Goal: Task Accomplishment & Management: Complete application form

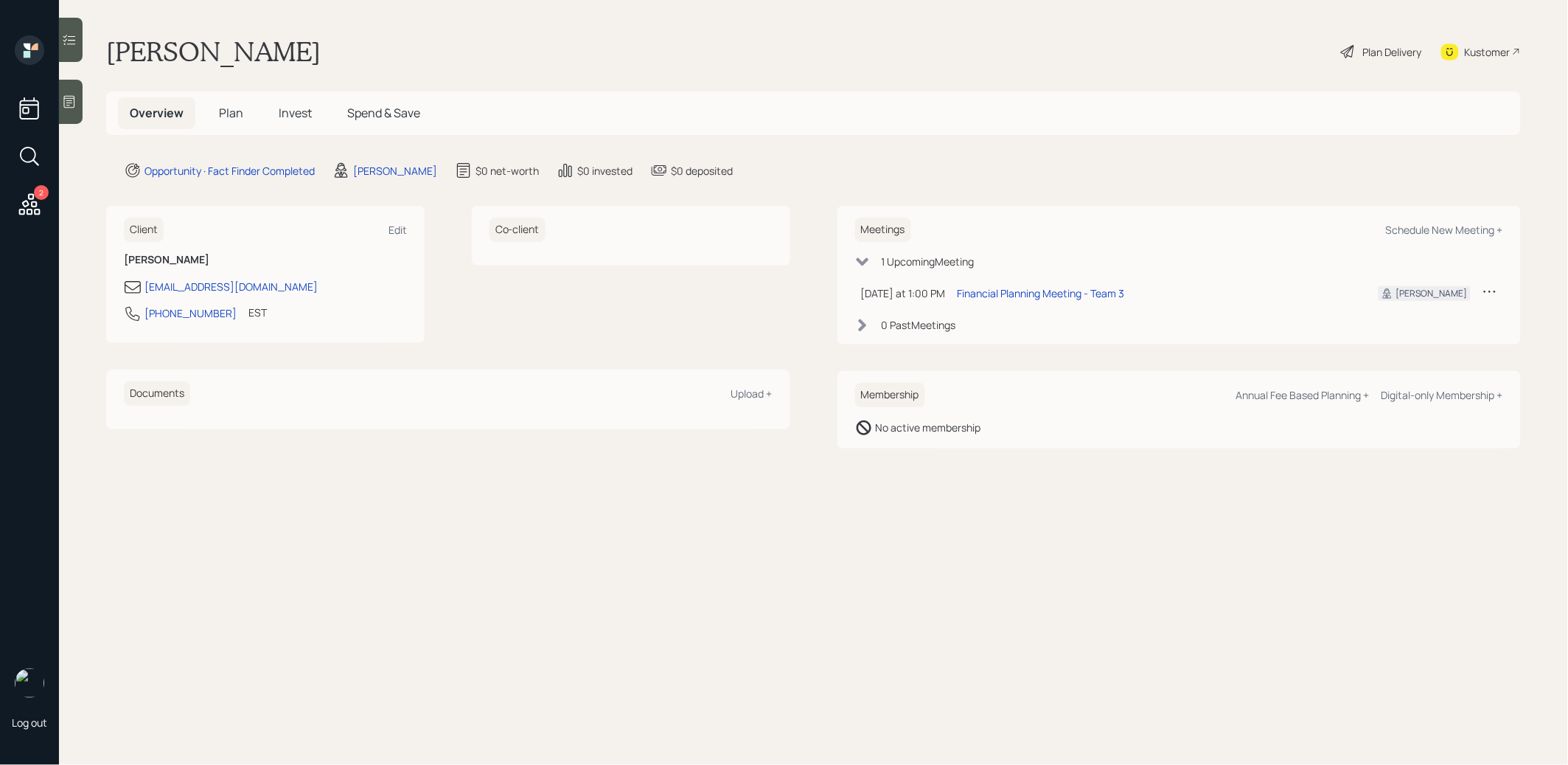
click at [227, 116] on span "Plan" at bounding box center [231, 112] width 24 height 16
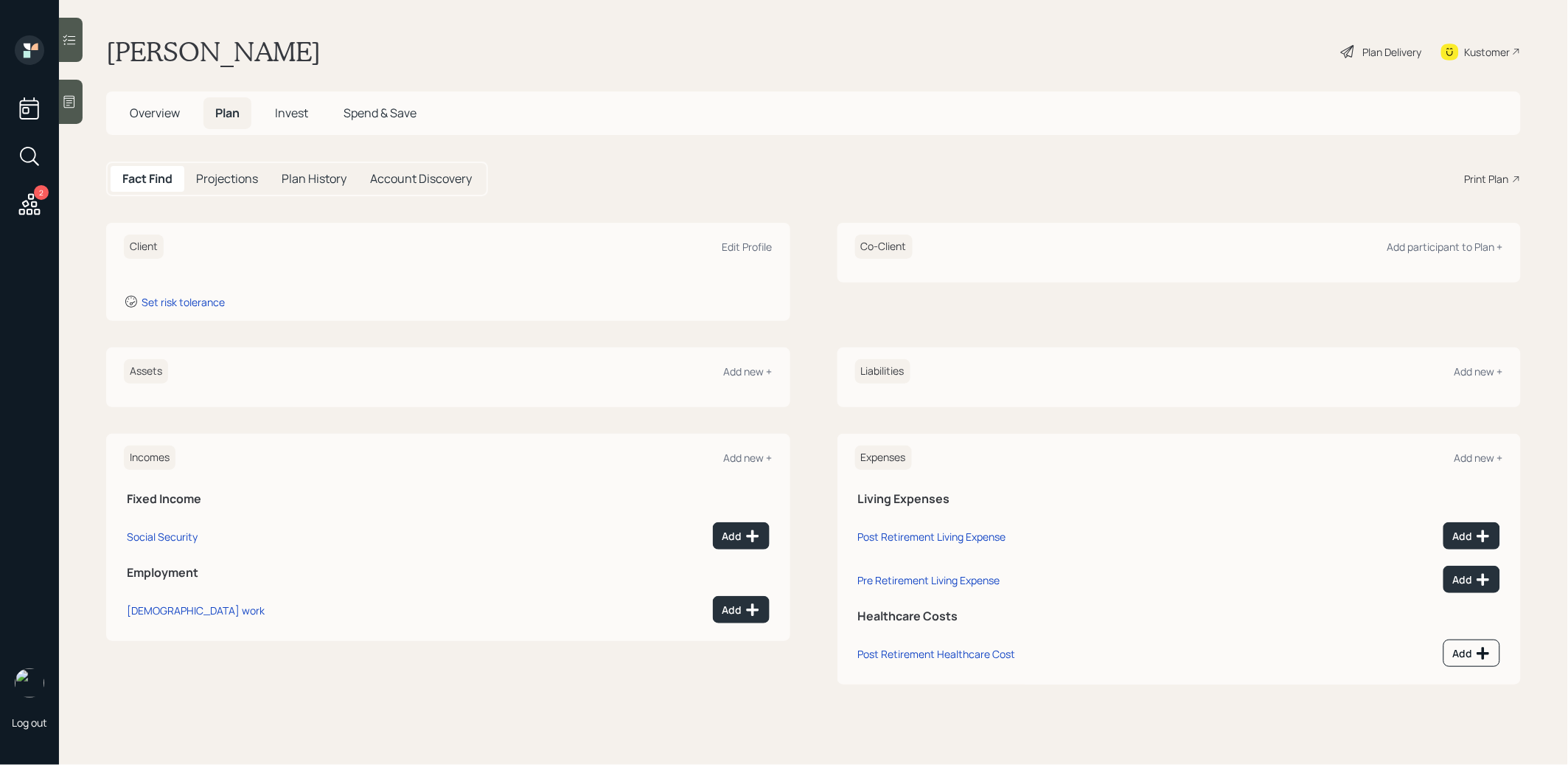
click at [72, 99] on icon at bounding box center [69, 101] width 14 height 14
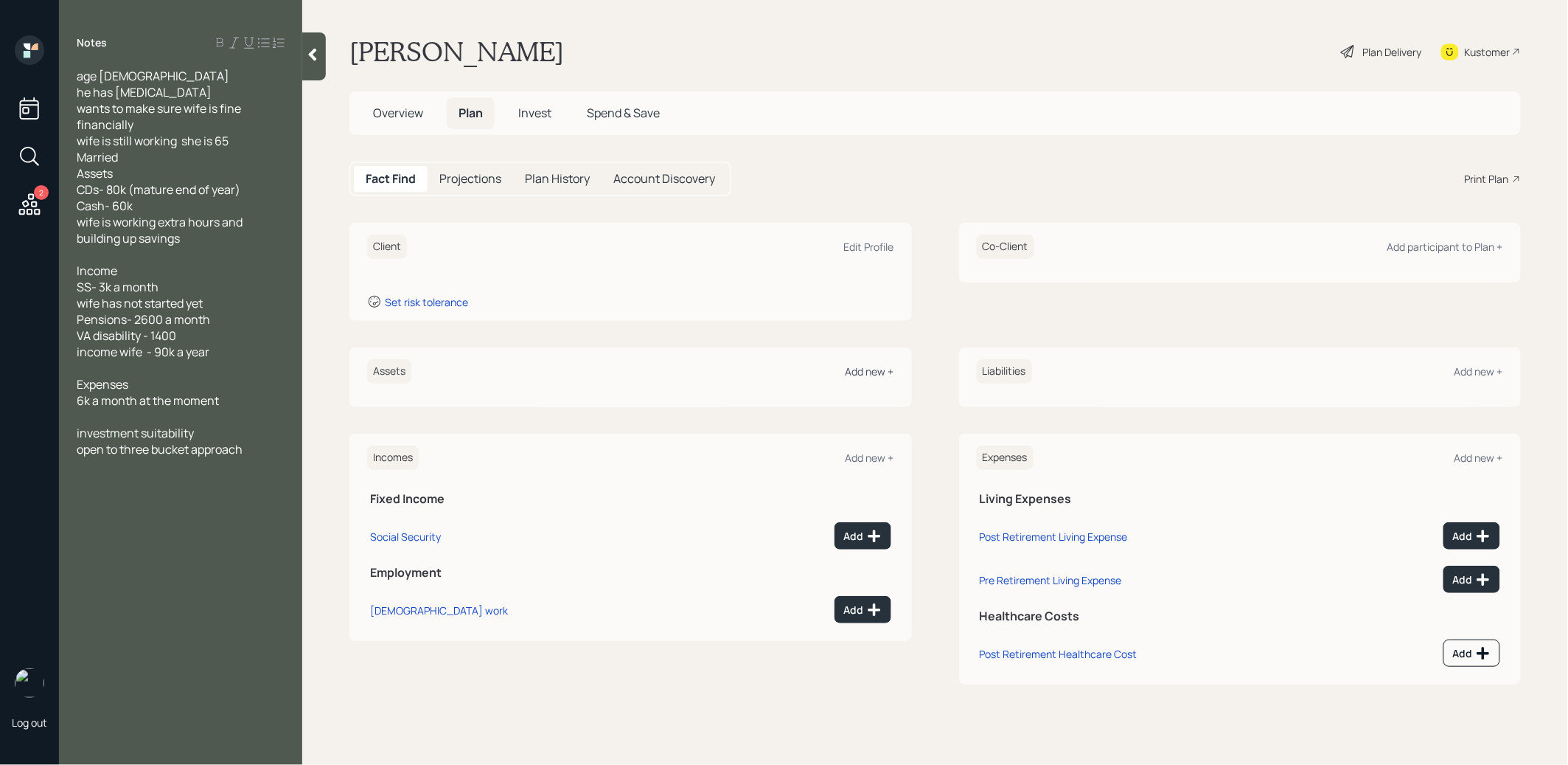
click at [868, 369] on div "Add new +" at bounding box center [869, 371] width 49 height 14
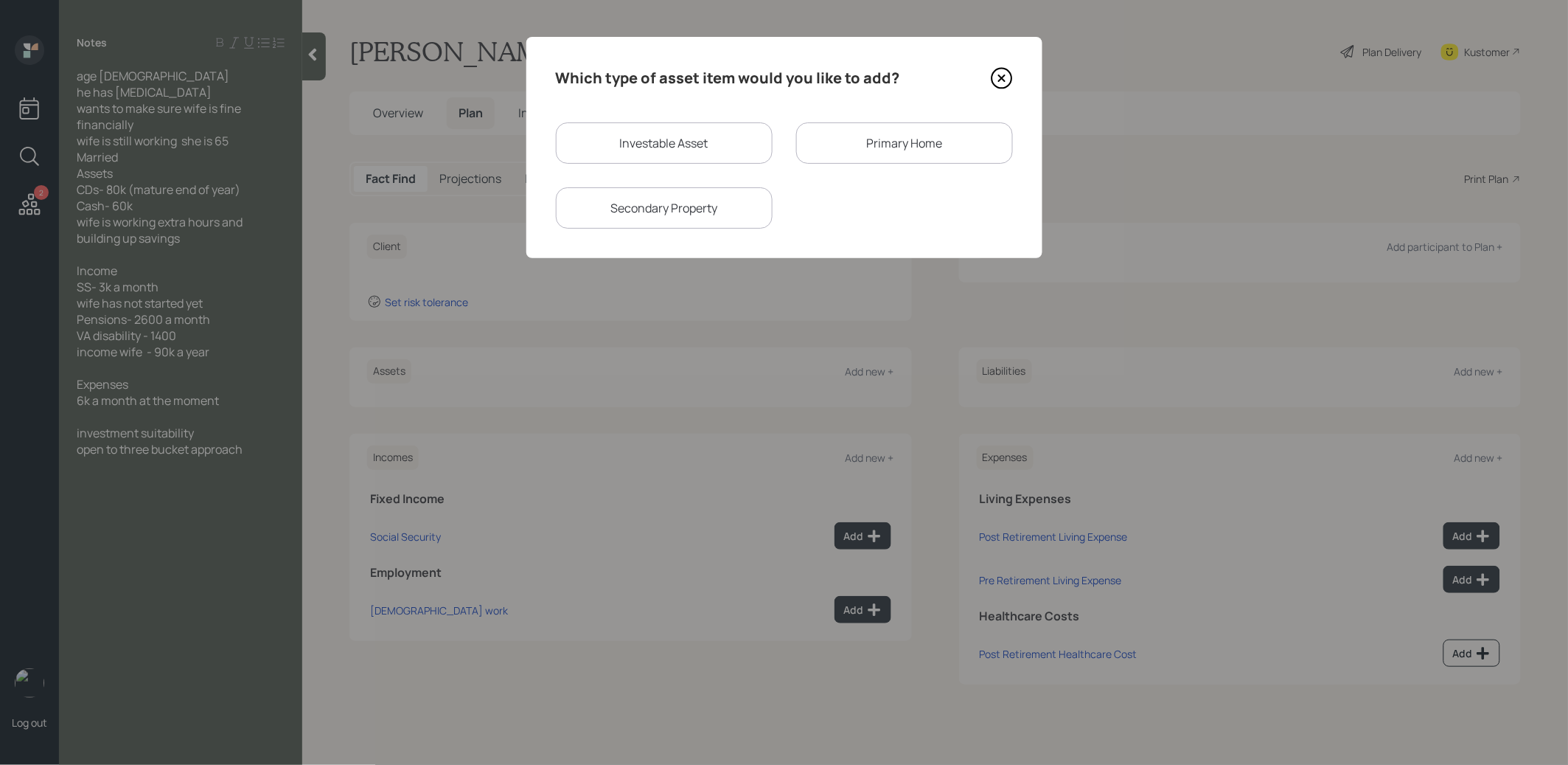
click at [700, 152] on div "Investable Asset" at bounding box center [664, 143] width 216 height 41
select select "taxable"
select select "balanced"
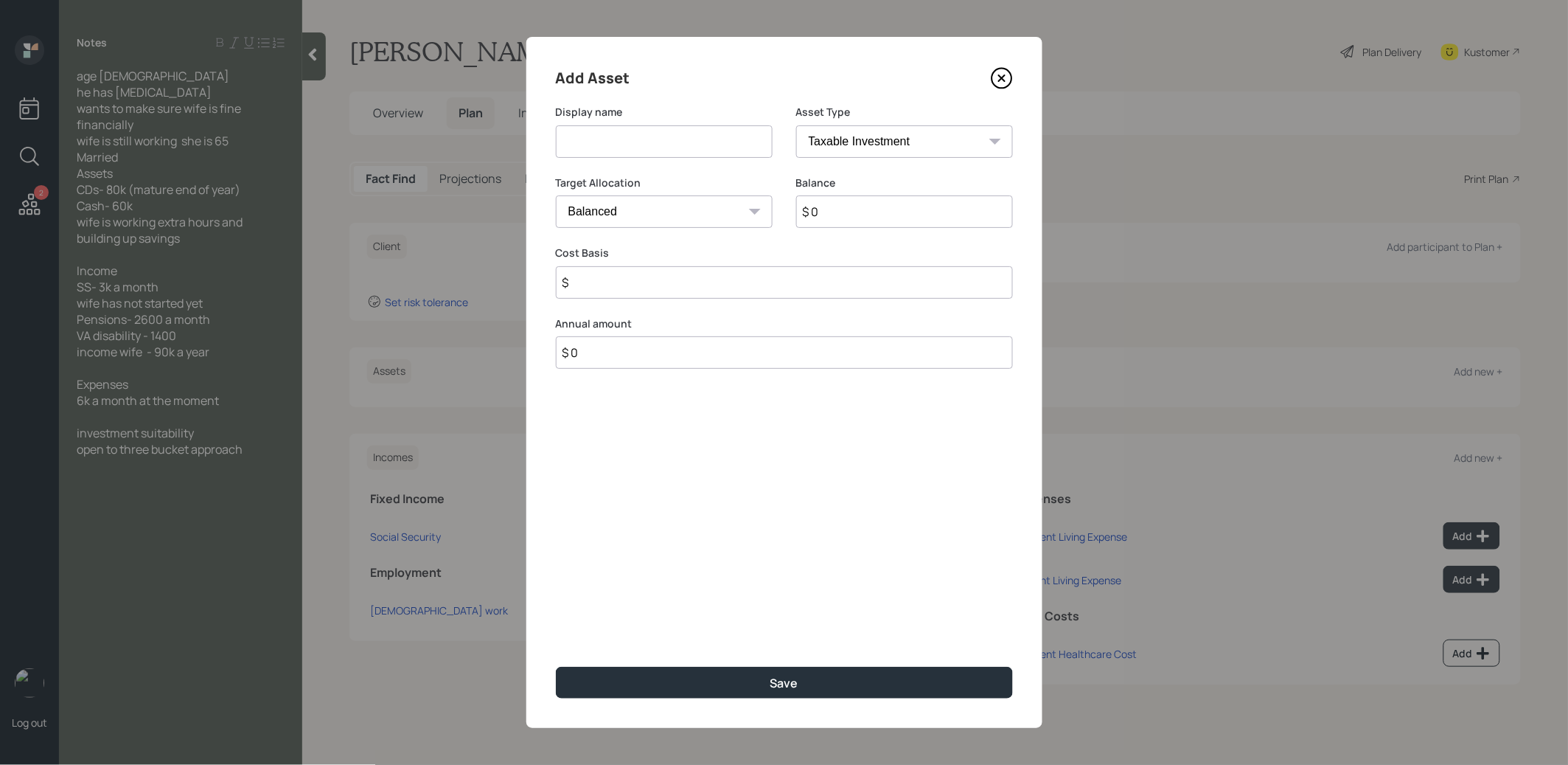
click at [673, 151] on input at bounding box center [664, 142] width 216 height 33
type input "CD's (end of 2025)"
click at [894, 214] on input "$ 0" at bounding box center [905, 212] width 216 height 33
type input "$ 80,000"
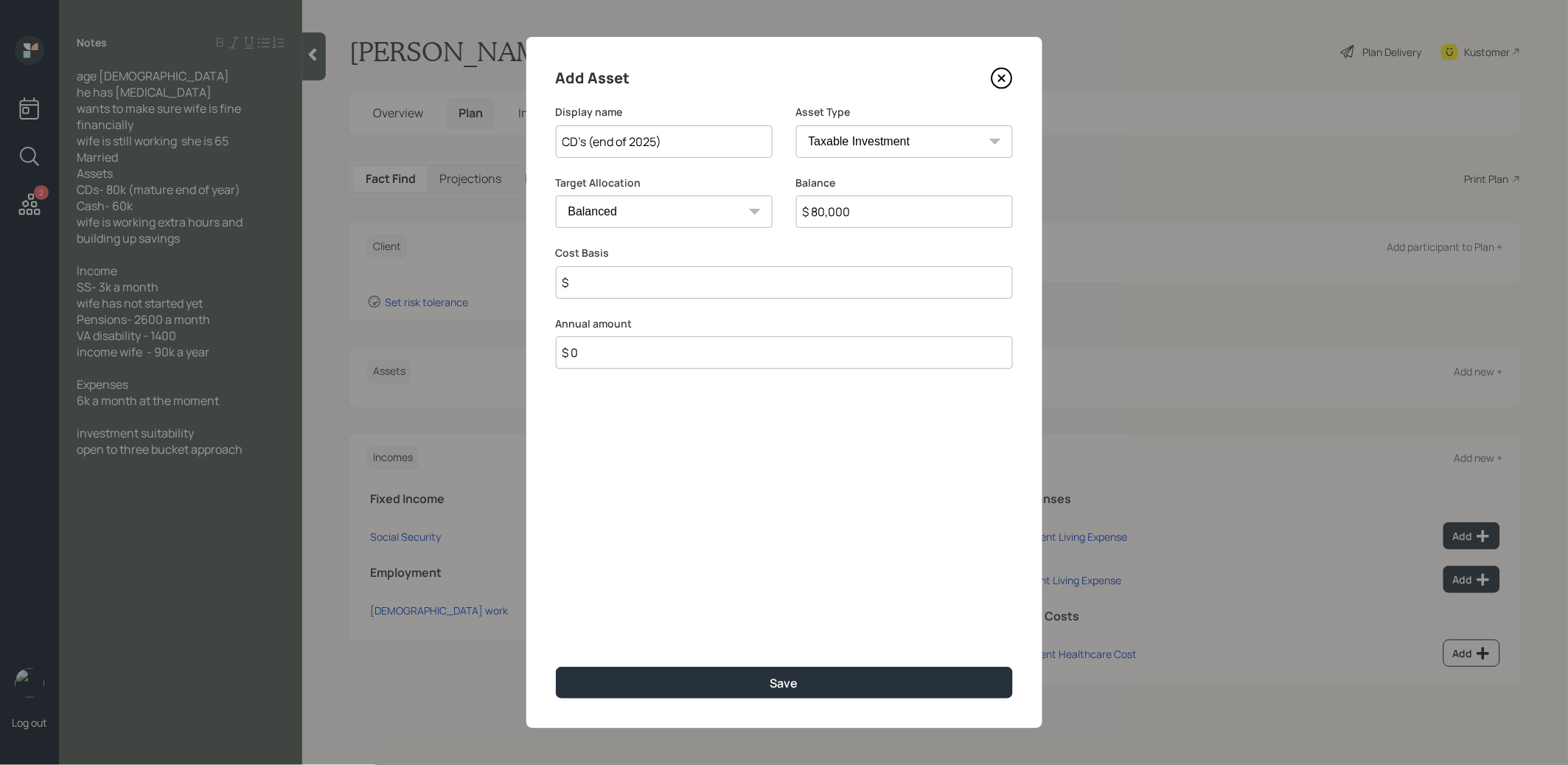
click at [616, 280] on input "$" at bounding box center [785, 282] width 458 height 33
type input "$ 75,000"
click at [617, 214] on select "Cash Conservative Balanced Aggressive" at bounding box center [664, 212] width 216 height 33
select select "conservative"
click at [556, 195] on select "Cash Conservative Balanced Aggressive" at bounding box center [664, 212] width 216 height 33
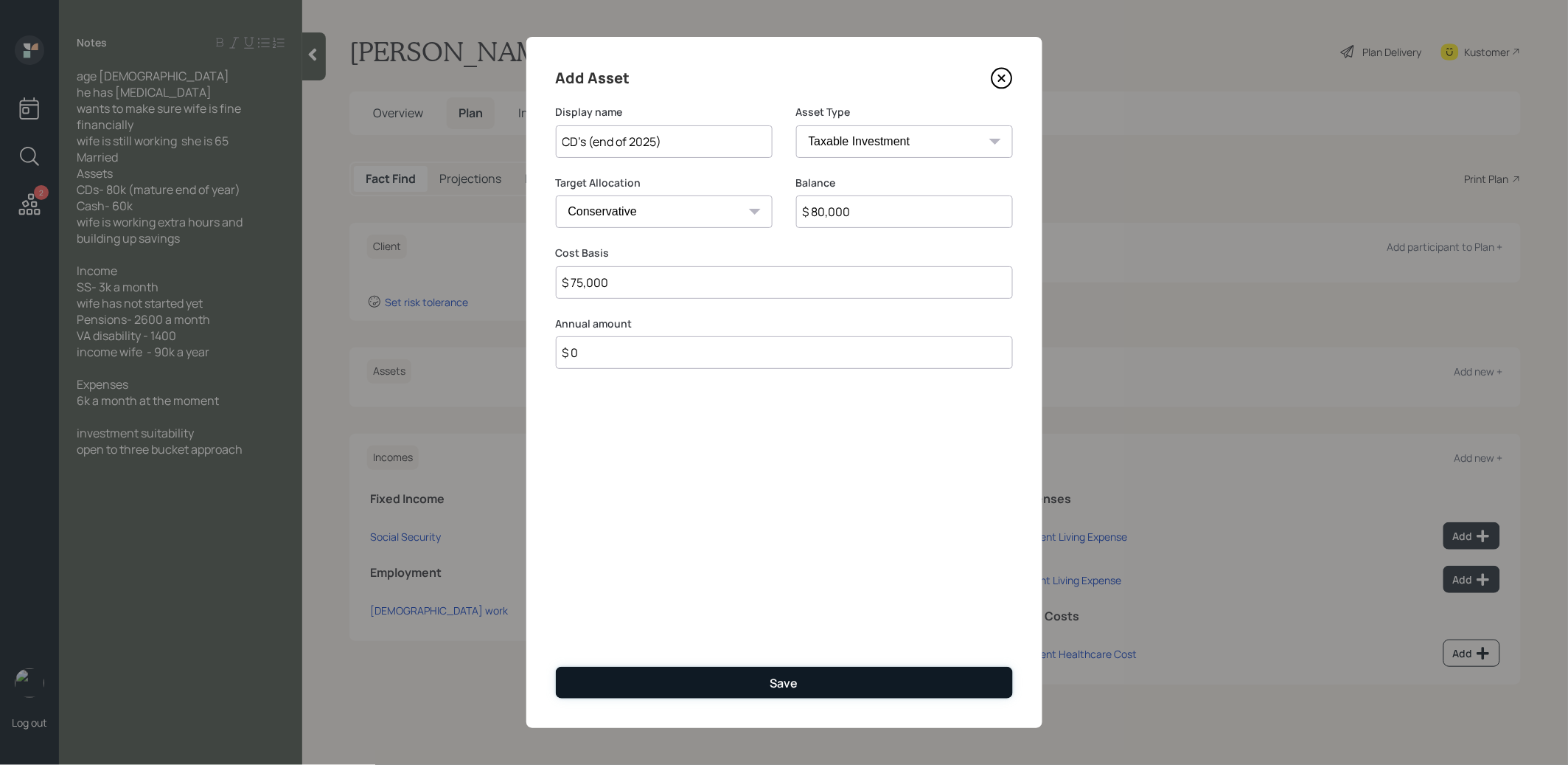
click at [638, 684] on button "Save" at bounding box center [785, 682] width 458 height 32
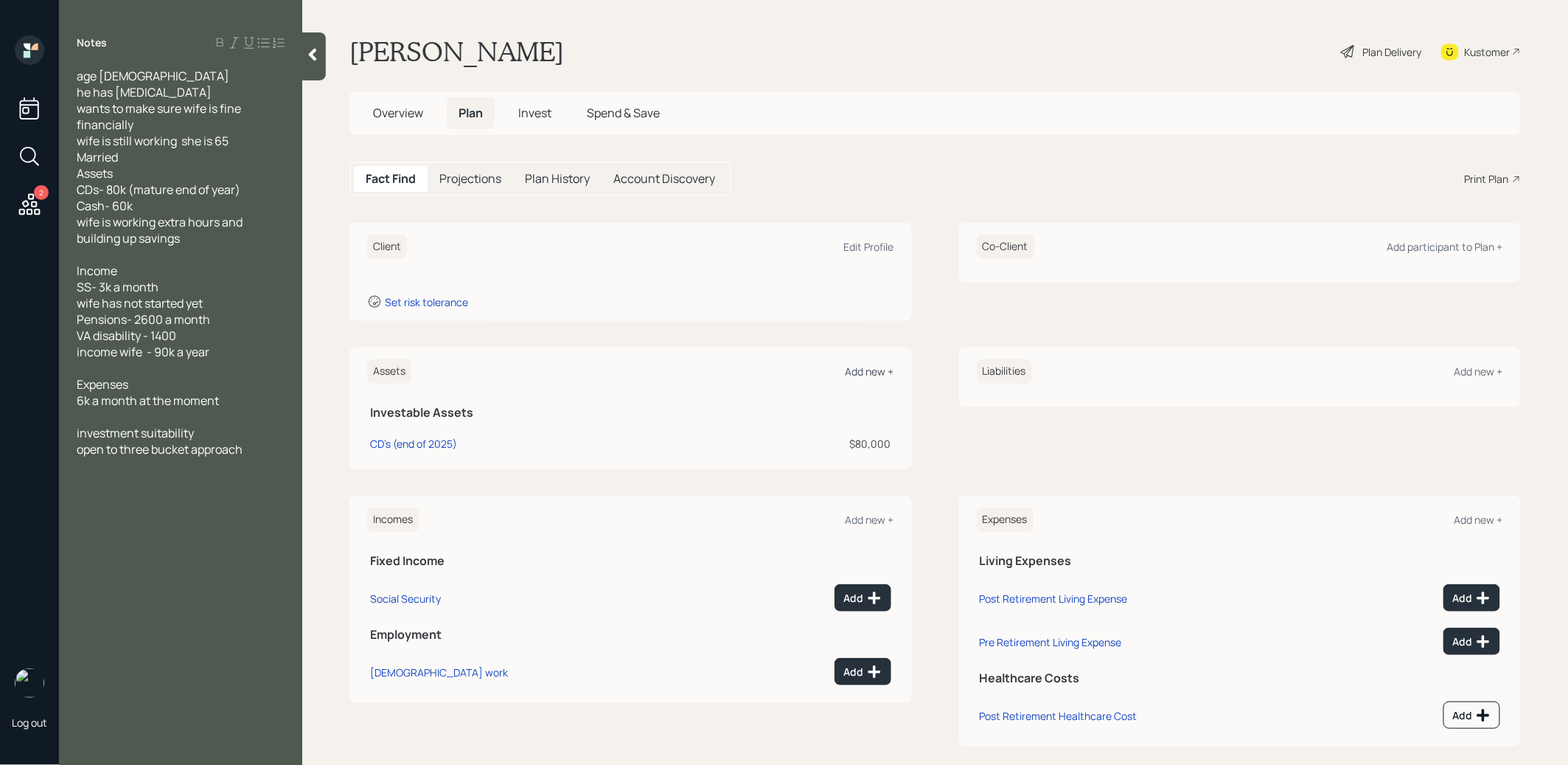
click at [868, 365] on div "Add new +" at bounding box center [869, 371] width 49 height 14
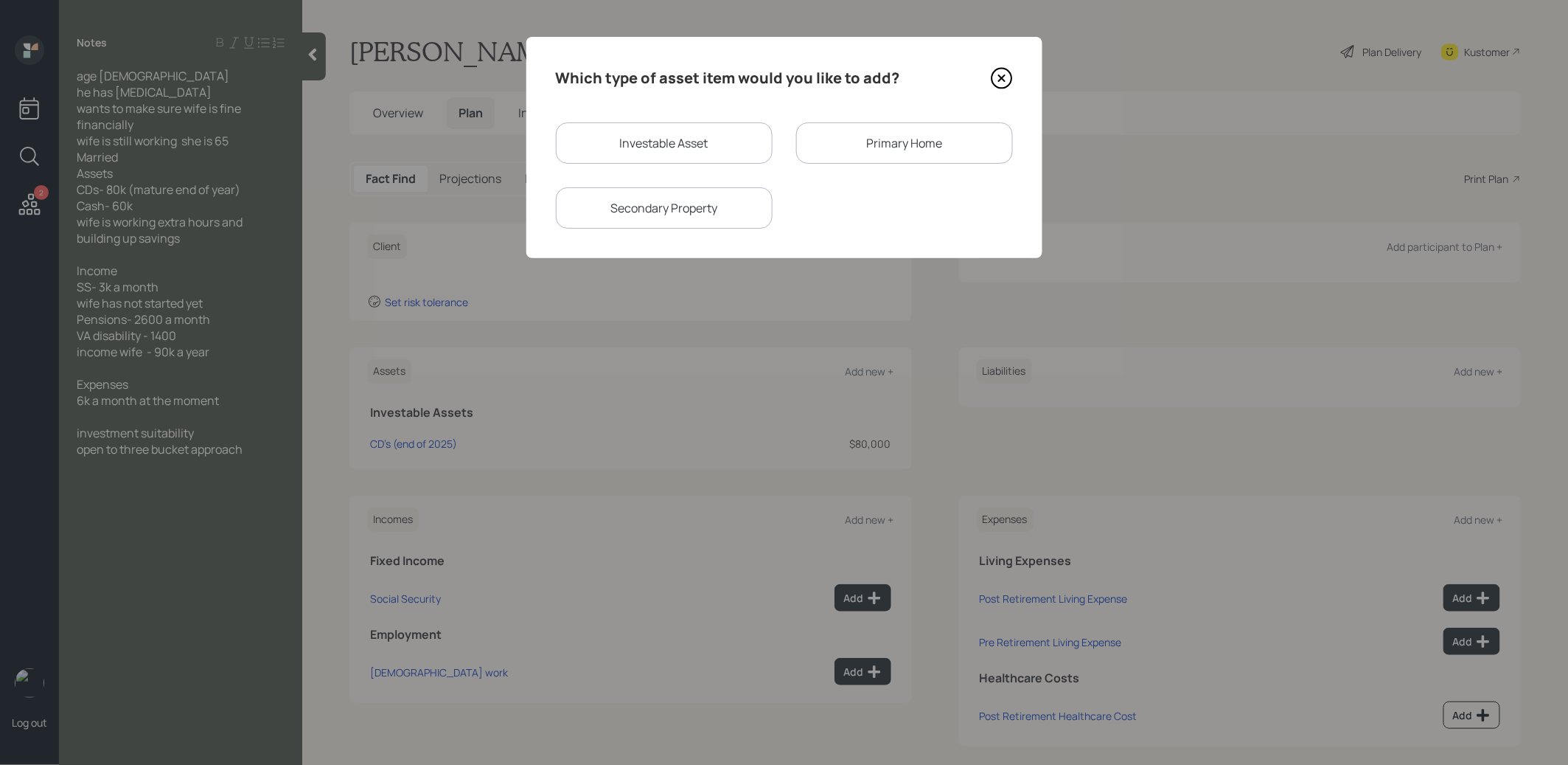
click at [676, 145] on div "Investable Asset" at bounding box center [664, 143] width 216 height 41
select select "taxable"
select select "balanced"
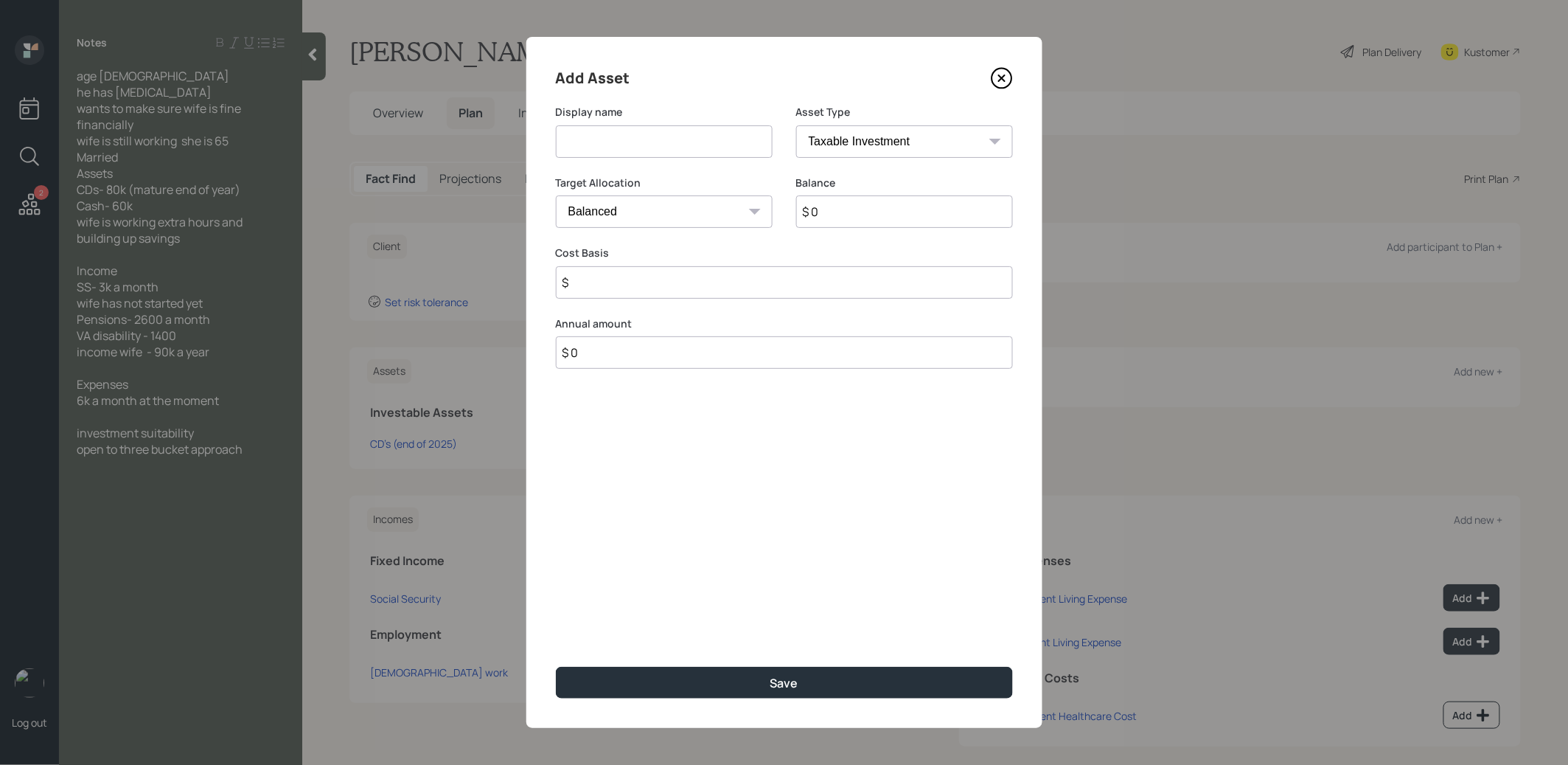
click at [603, 136] on input at bounding box center [664, 142] width 216 height 33
type input "Cash"
click at [864, 216] on input "$ 0" at bounding box center [905, 212] width 216 height 33
type input "$ 60,000"
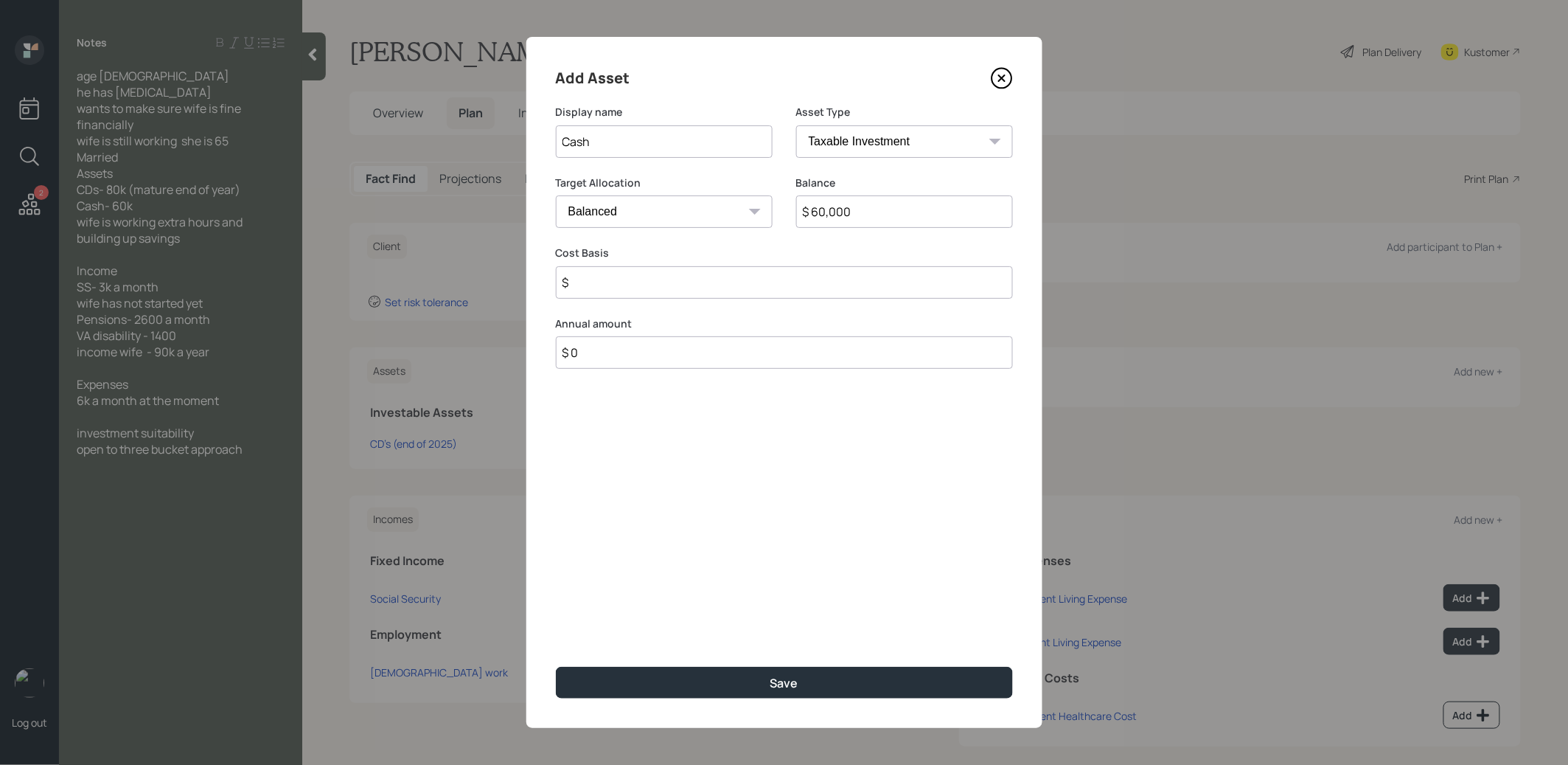
click at [685, 212] on select "Cash Conservative Balanced Aggressive" at bounding box center [664, 212] width 216 height 33
select select "uninvested"
click at [556, 195] on select "Cash Conservative Balanced Aggressive" at bounding box center [664, 212] width 216 height 33
click at [610, 286] on input "$" at bounding box center [785, 282] width 458 height 33
type input "$ 60,000"
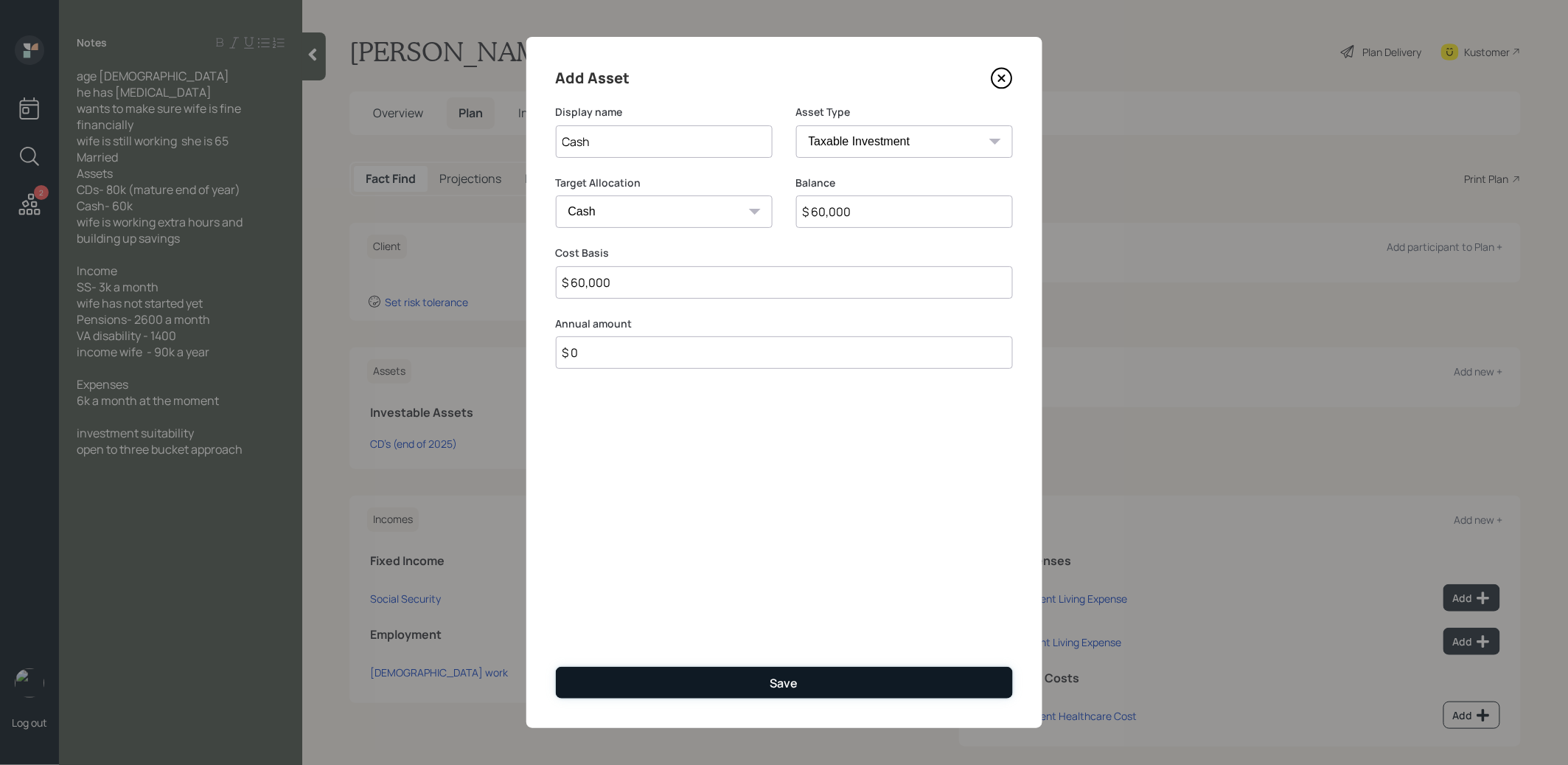
click at [664, 676] on button "Save" at bounding box center [785, 682] width 458 height 32
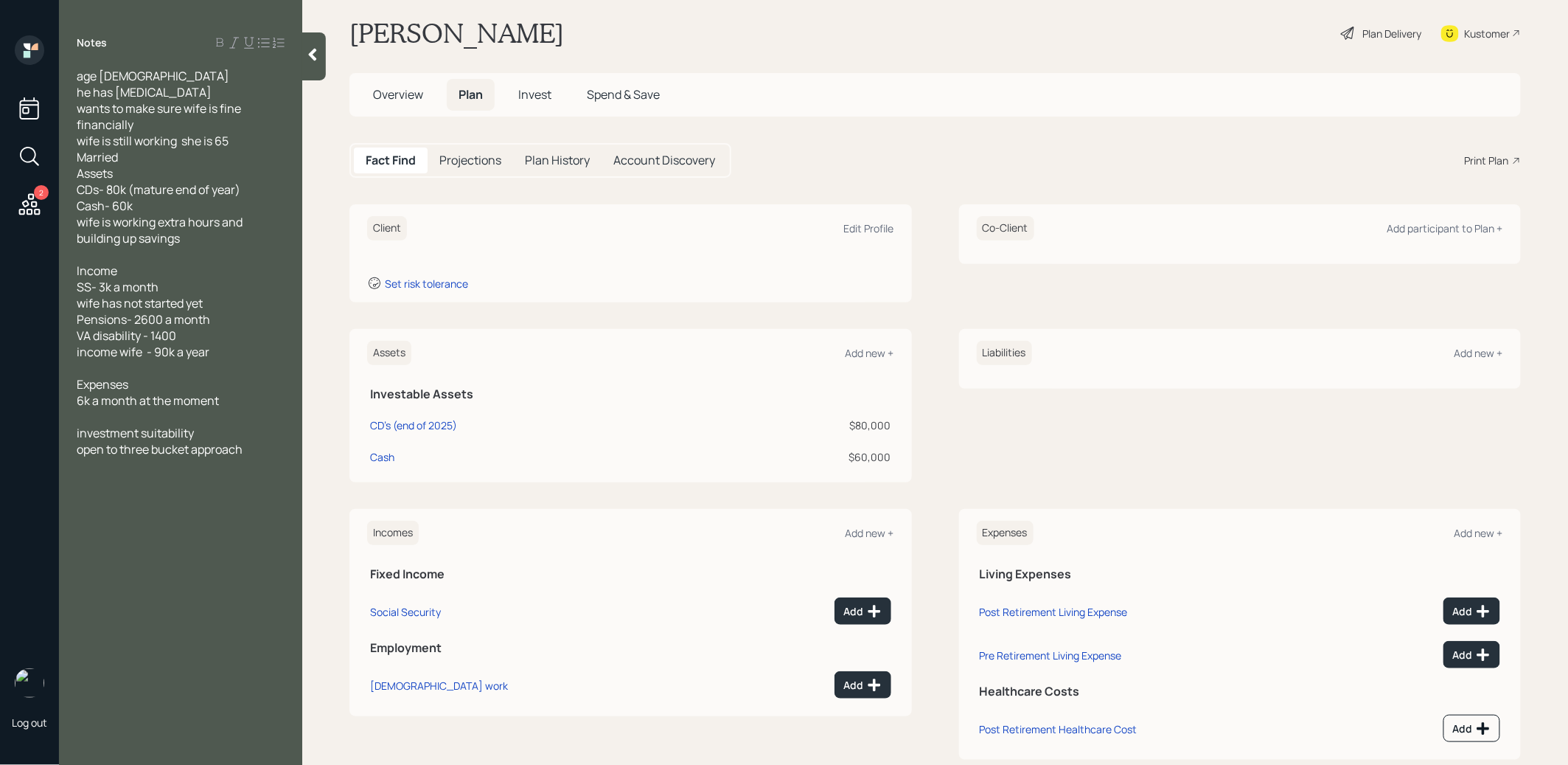
scroll to position [47, 0]
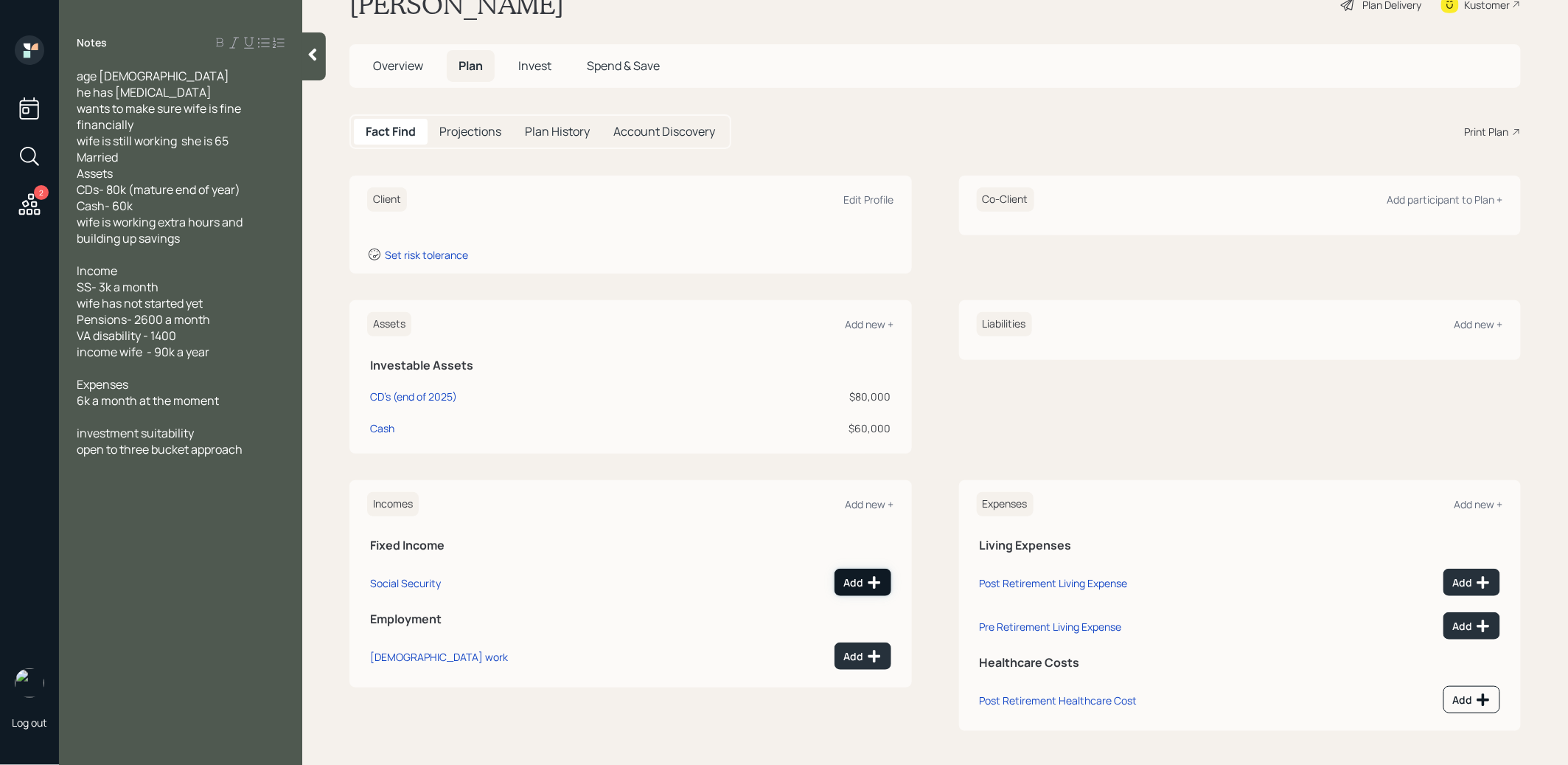
click at [858, 576] on div "Add" at bounding box center [862, 582] width 37 height 14
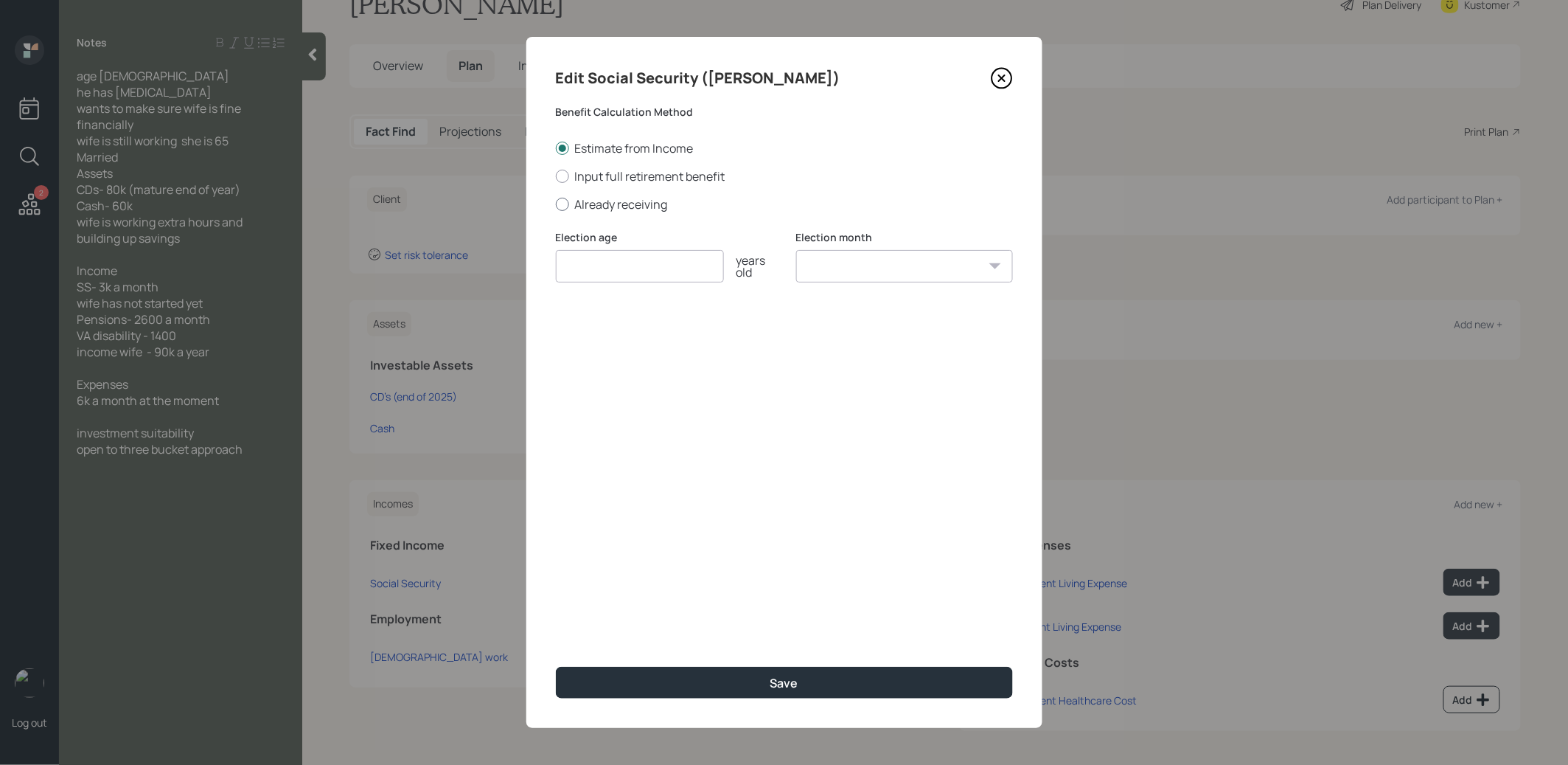
click at [562, 206] on div at bounding box center [563, 204] width 13 height 13
click at [556, 204] on input "Already receiving" at bounding box center [555, 204] width 1 height 1
radio input "true"
click at [580, 266] on input "number" at bounding box center [640, 266] width 168 height 33
type input "67"
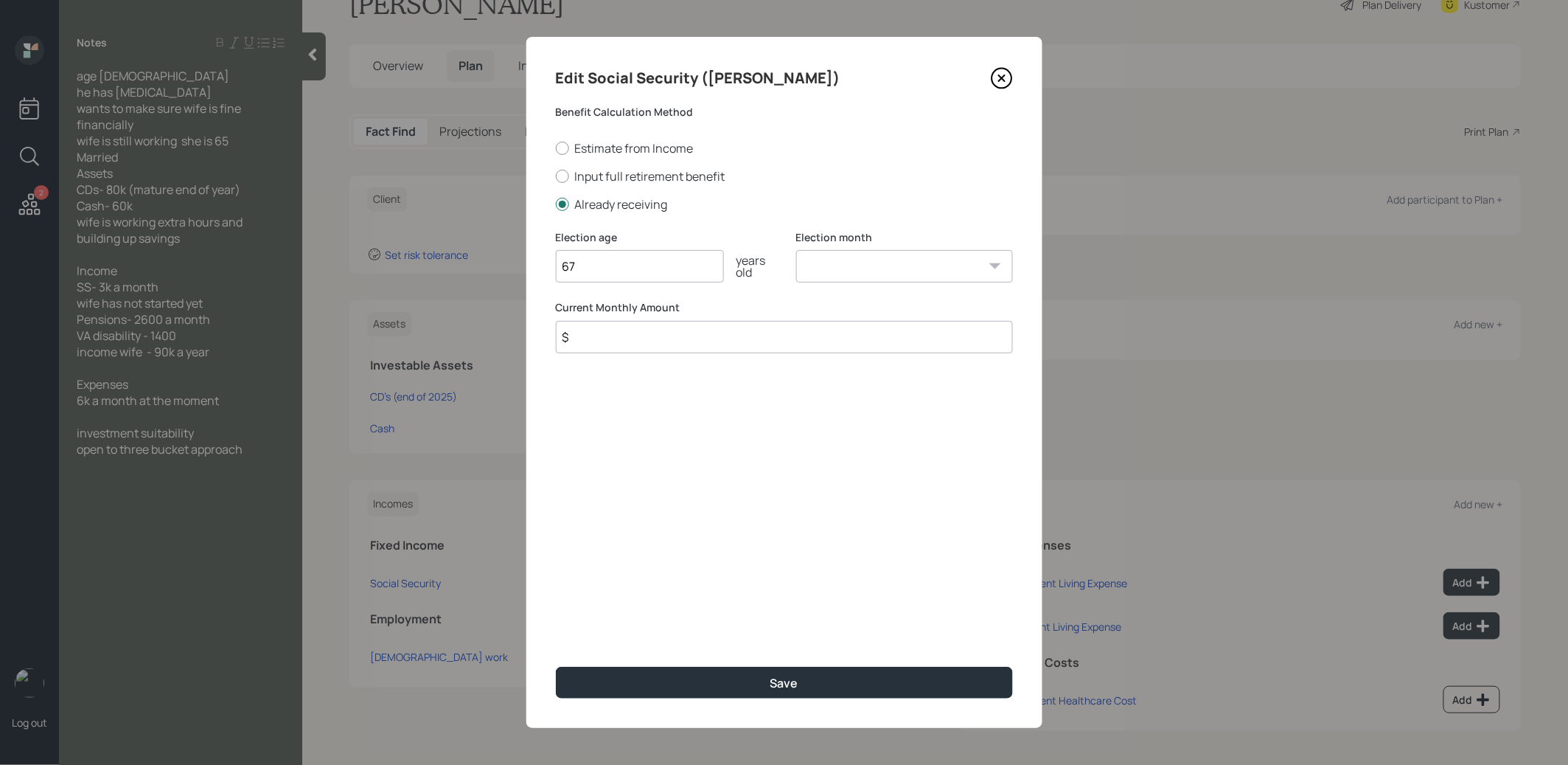
click at [839, 260] on select "January February March April May June July August September October November De…" at bounding box center [905, 266] width 216 height 33
select select "1"
click at [796, 250] on select "January February March April May June July August September October November De…" at bounding box center [905, 266] width 216 height 33
click at [758, 335] on input "$" at bounding box center [785, 337] width 458 height 33
type input "$ 3,400"
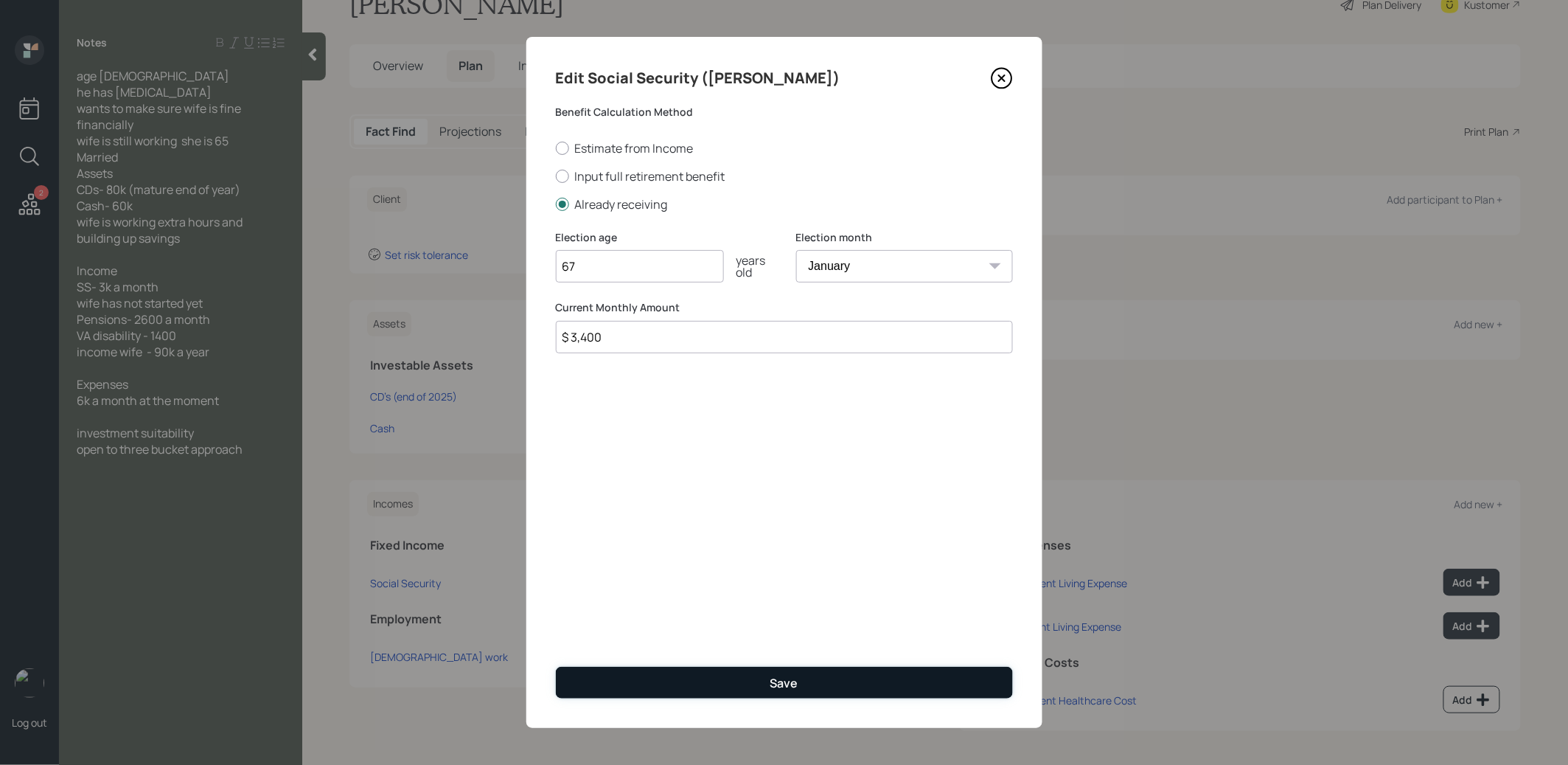
click at [744, 672] on button "Save" at bounding box center [785, 682] width 458 height 32
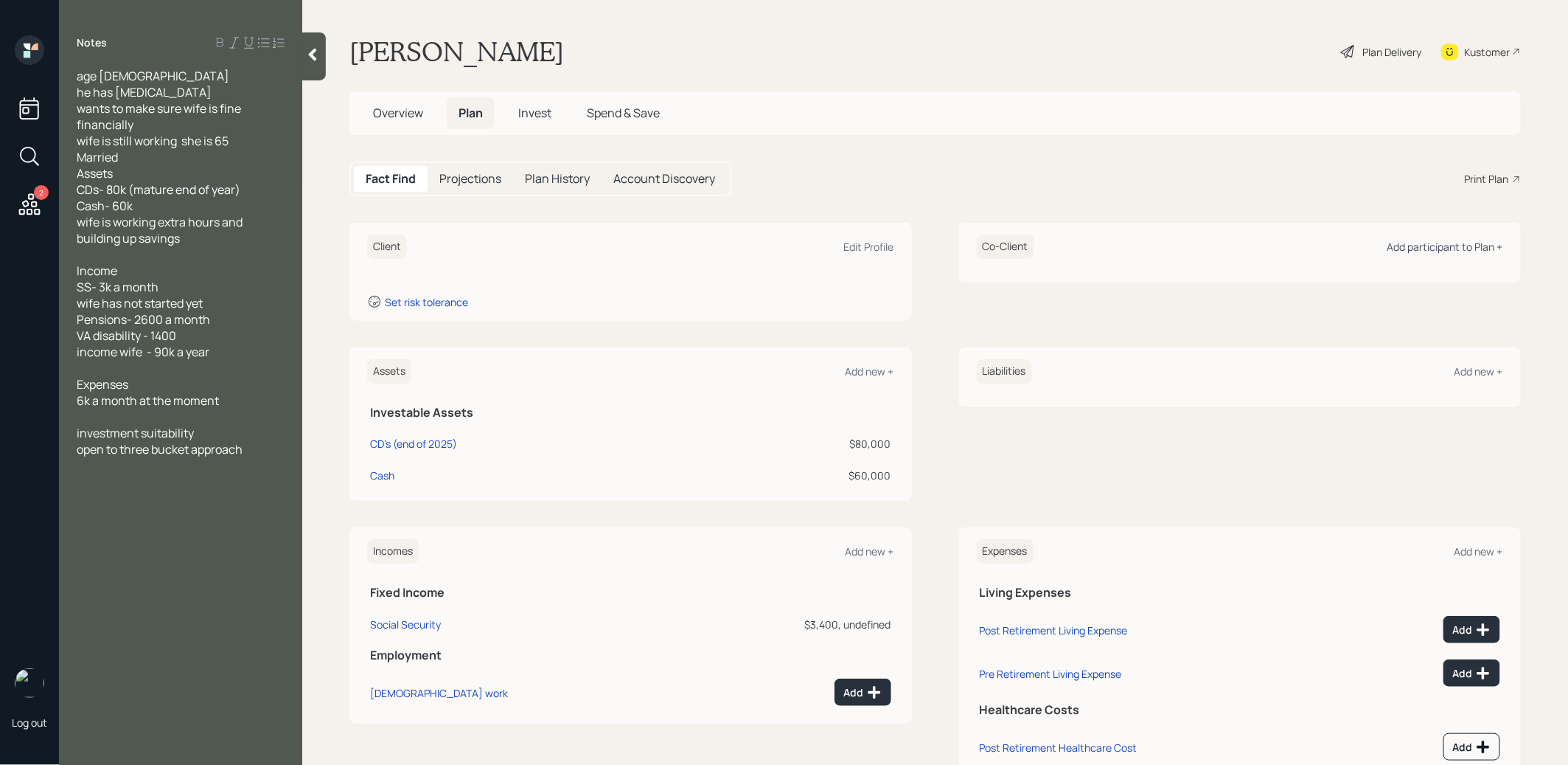
click at [1474, 243] on div "Add participant to Plan +" at bounding box center [1445, 246] width 116 height 14
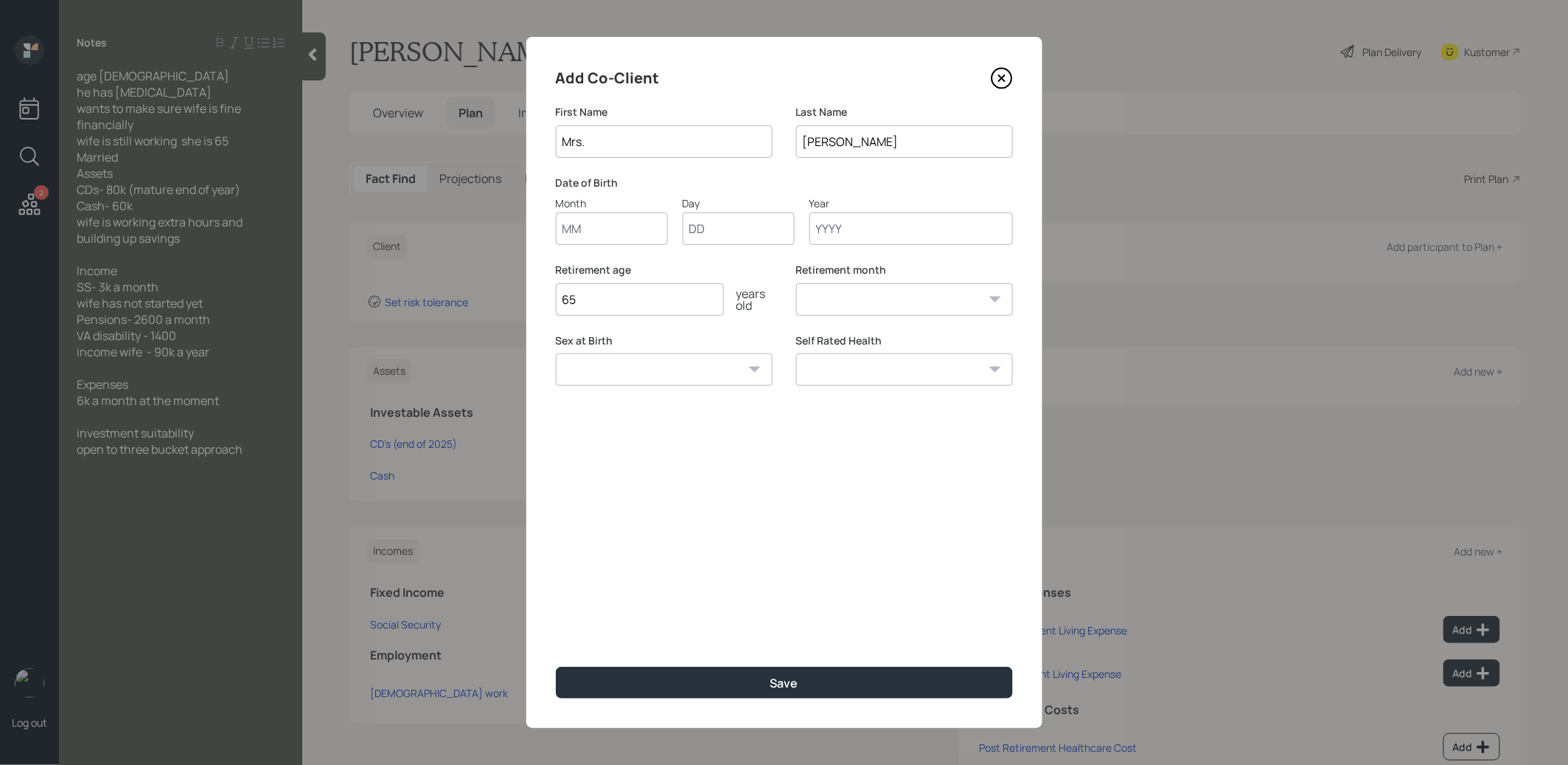
type input "Mrs."
click at [636, 229] on input "Month" at bounding box center [612, 229] width 112 height 33
type input "01"
type input "1960"
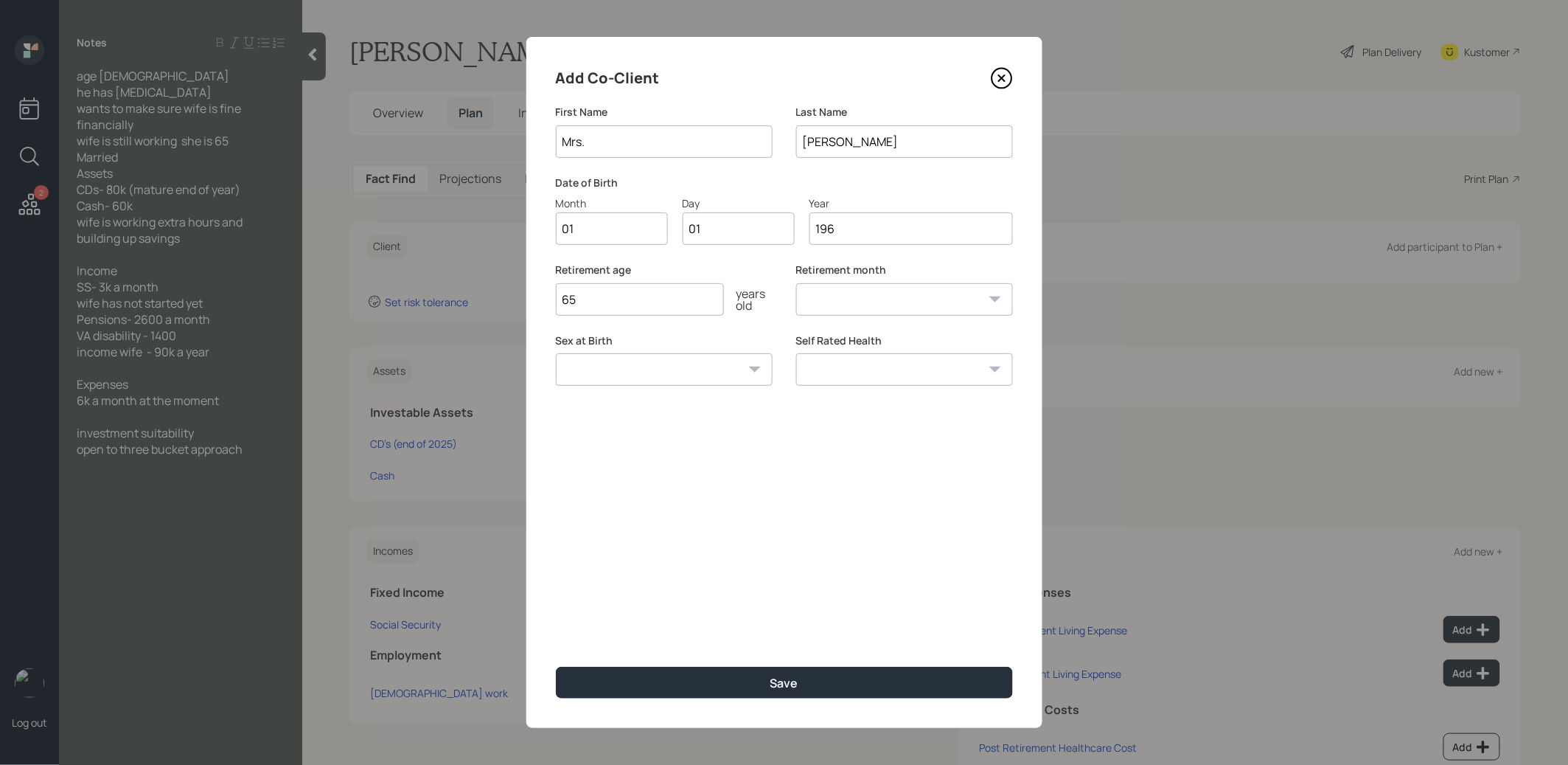
select select "1"
type input "1960"
click at [631, 684] on button "Save" at bounding box center [785, 682] width 458 height 32
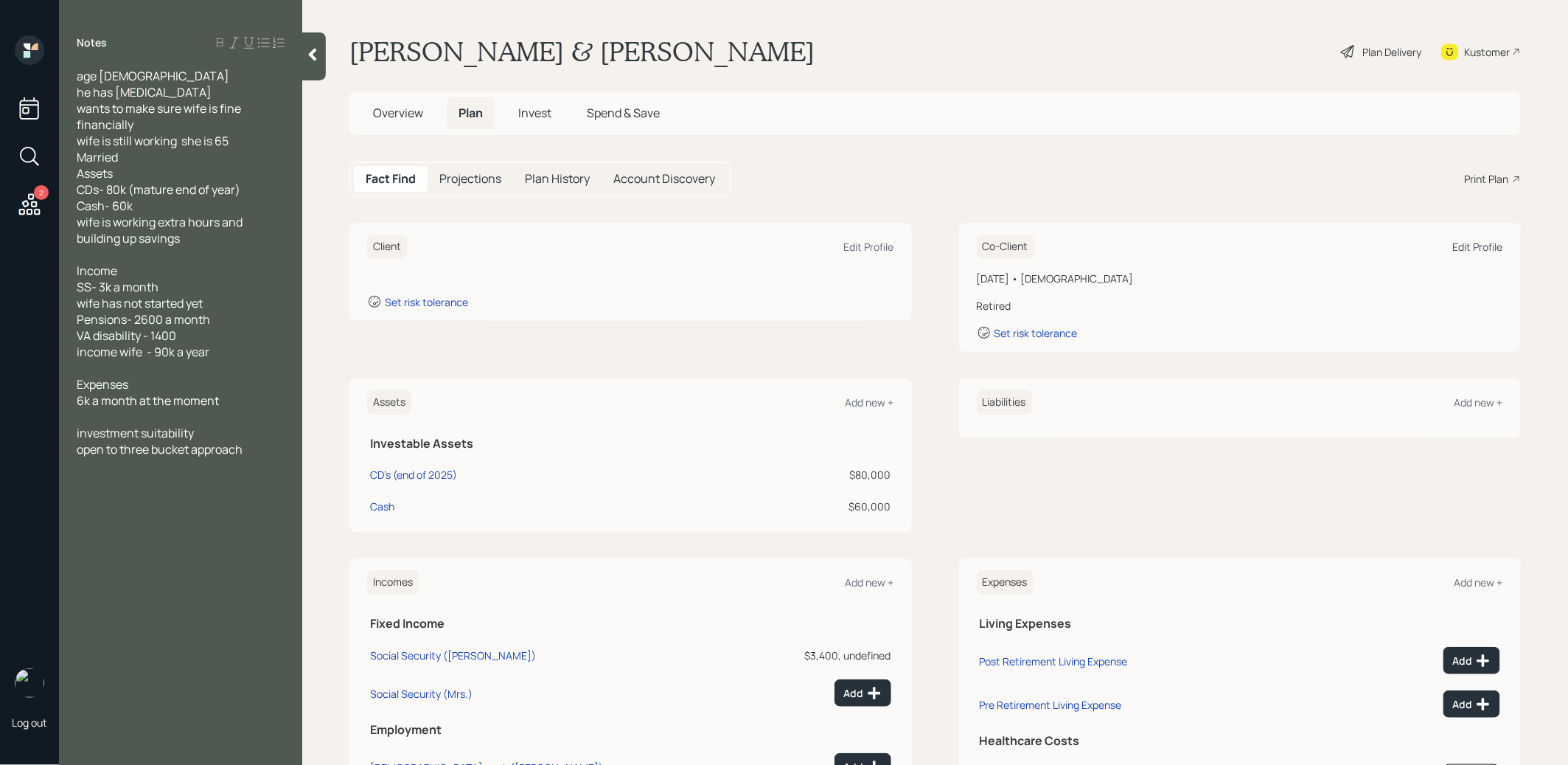
click at [1465, 245] on div "Edit Profile" at bounding box center [1478, 246] width 50 height 14
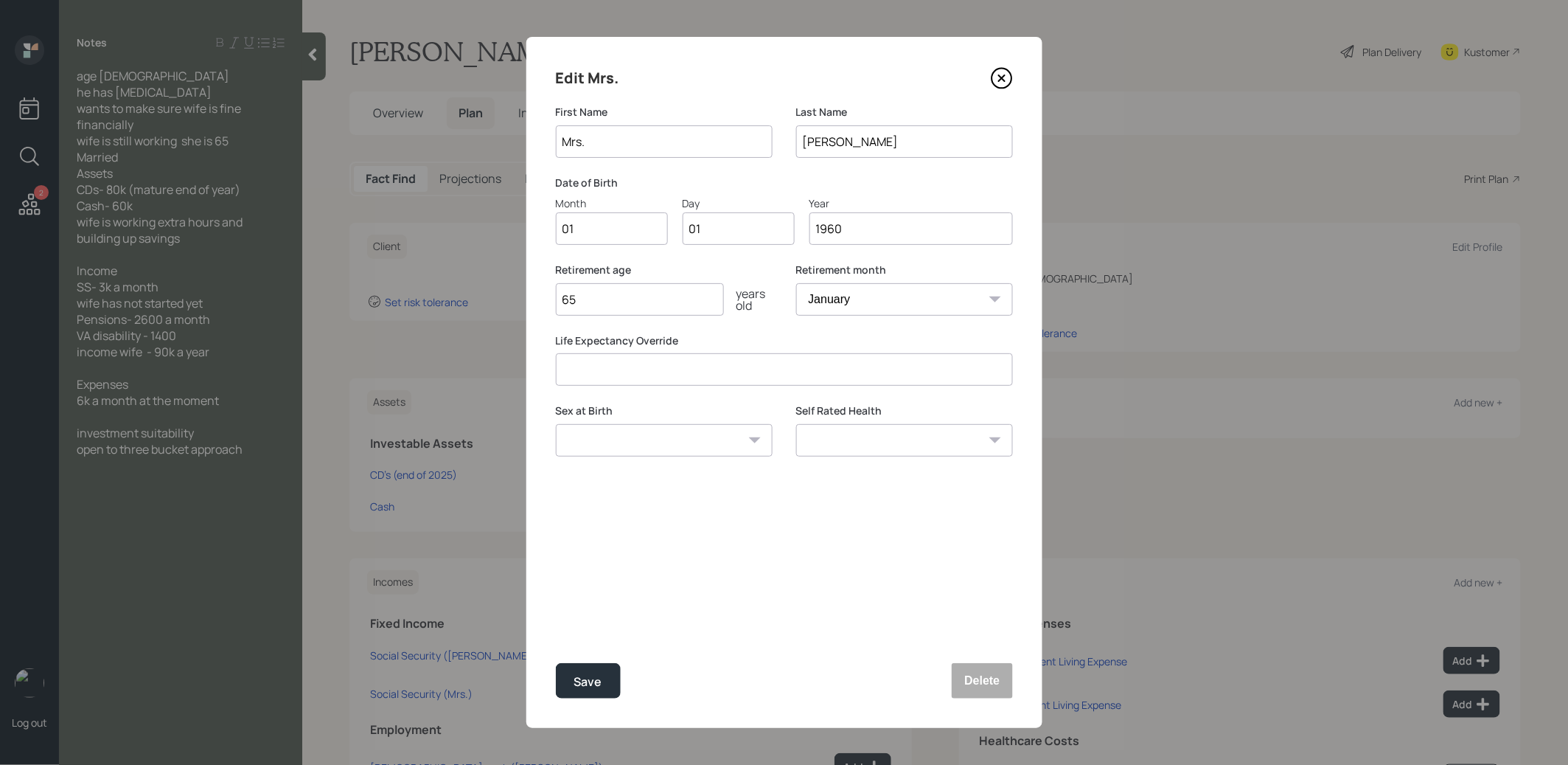
click at [621, 303] on input "65" at bounding box center [640, 300] width 168 height 33
type input "6"
type input "70"
click at [585, 669] on button "Save" at bounding box center [589, 680] width 65 height 35
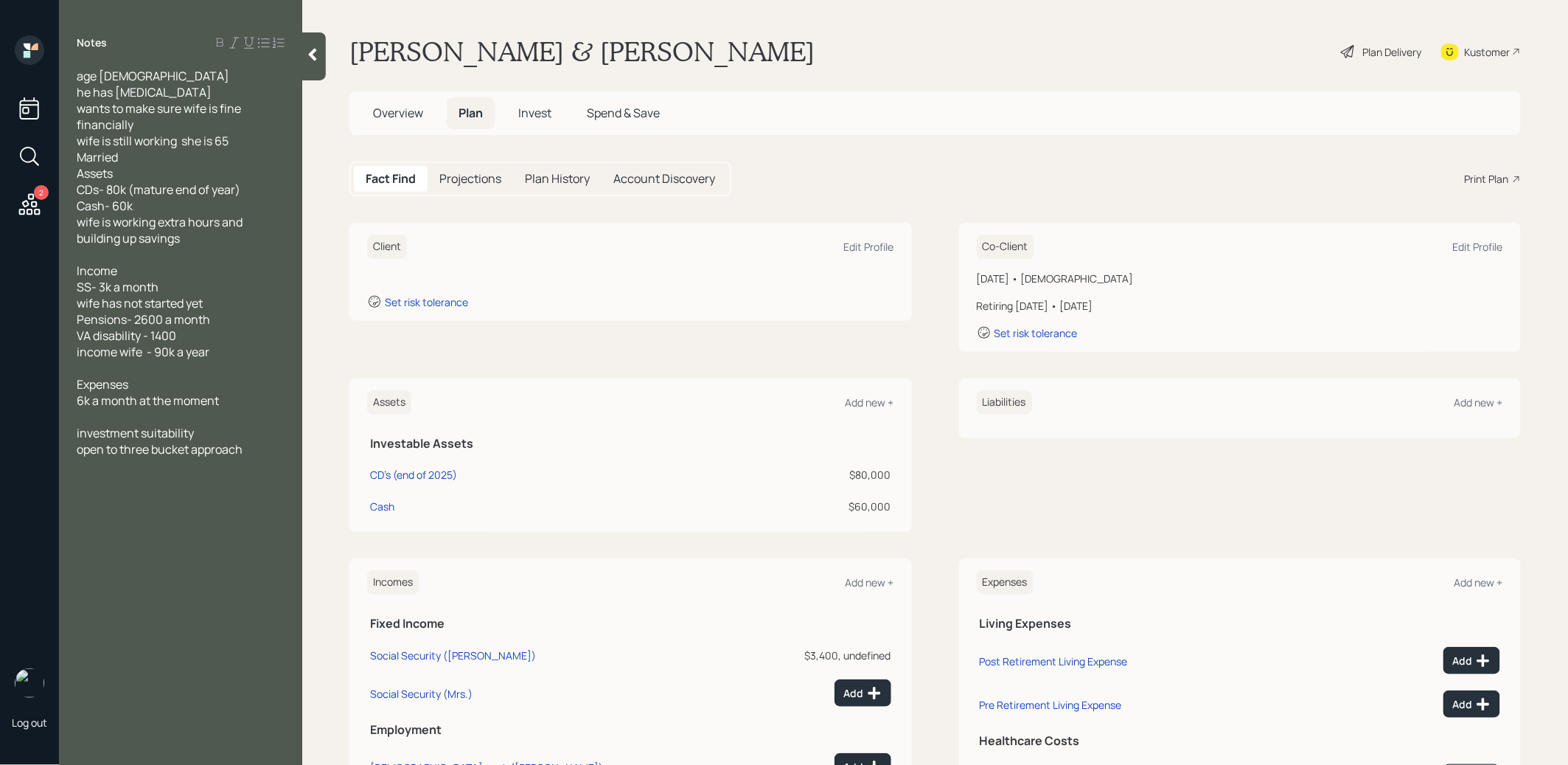
scroll to position [122, 0]
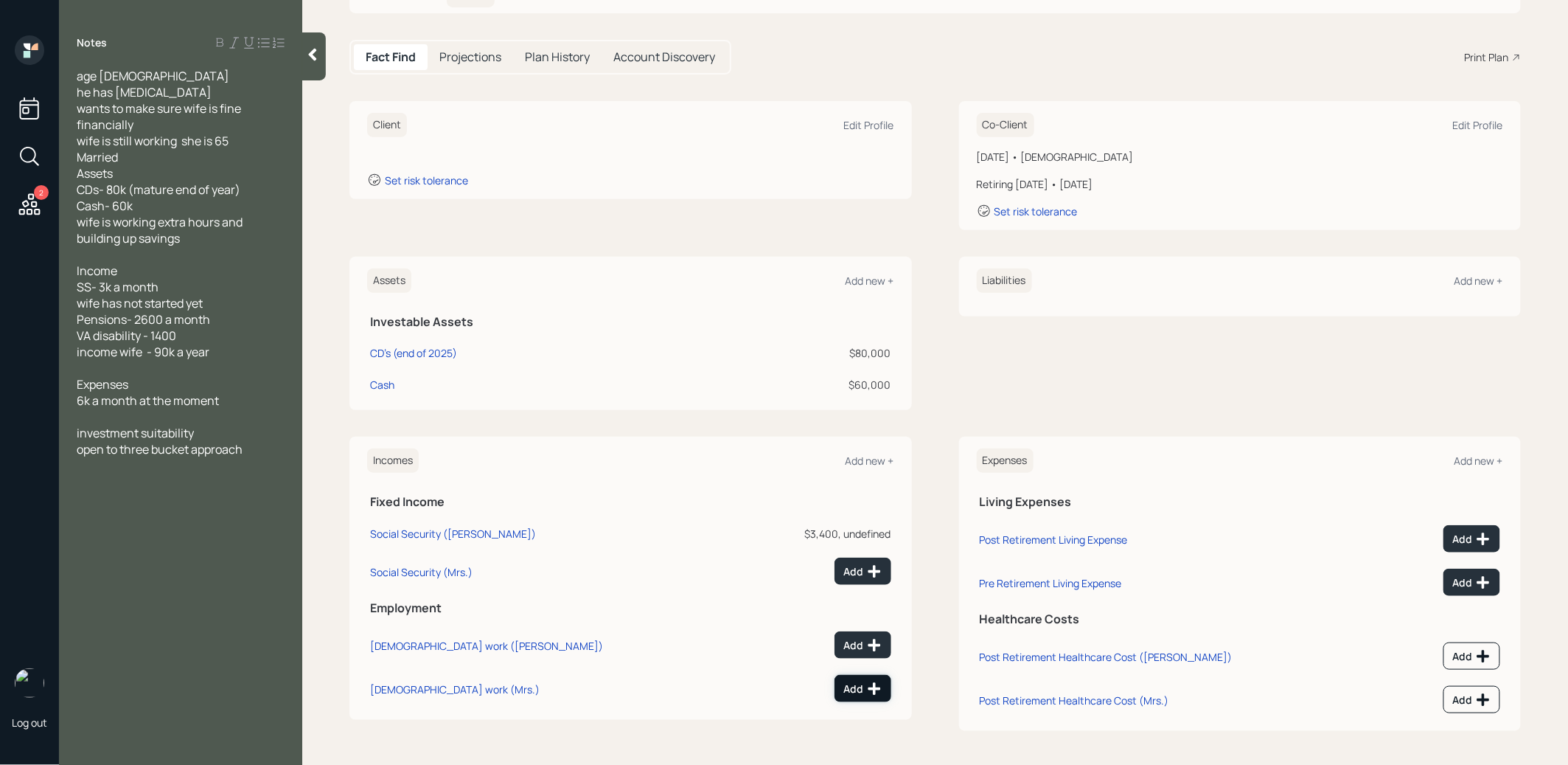
click at [862, 687] on div "Add" at bounding box center [862, 688] width 37 height 14
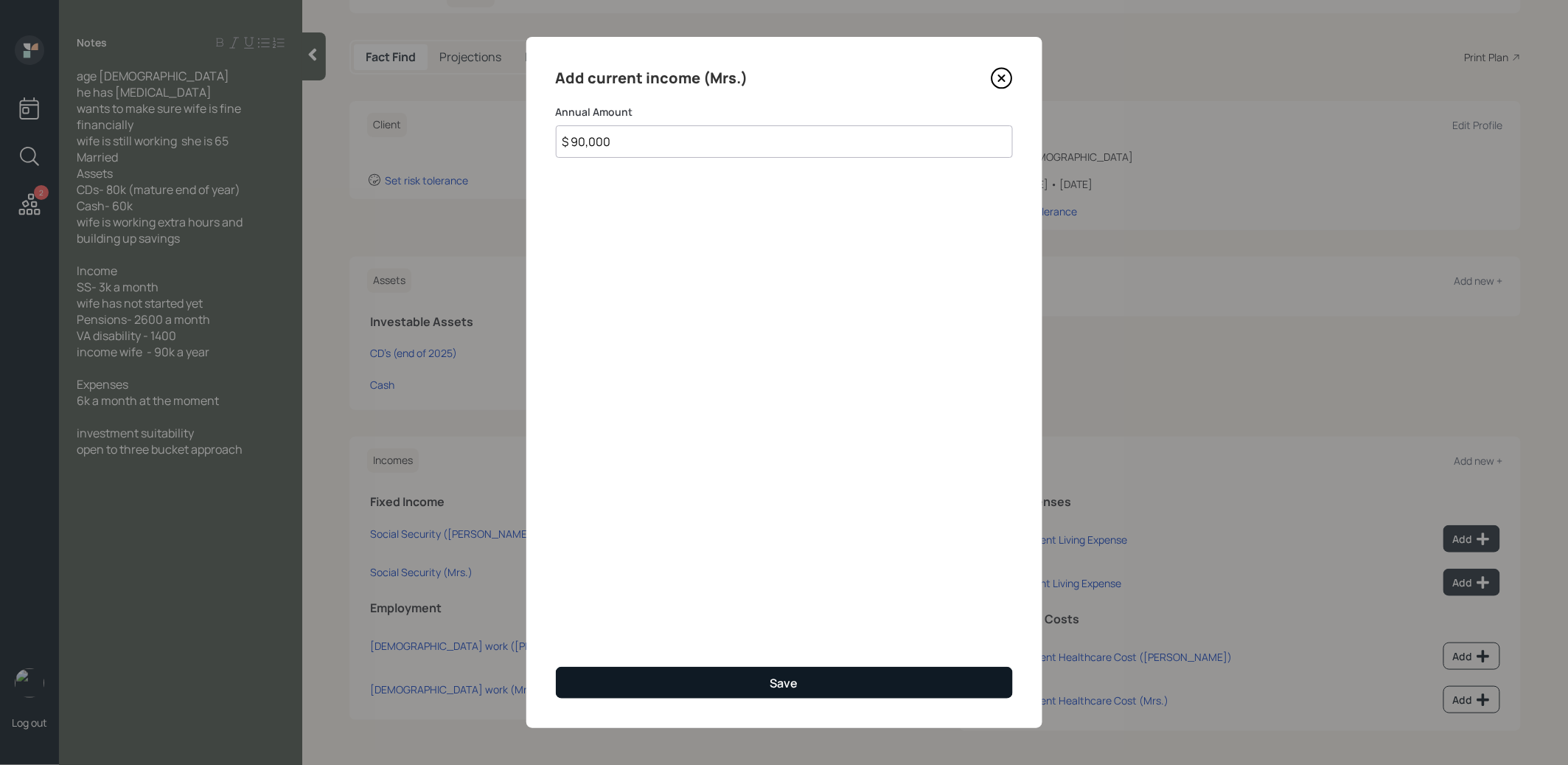
type input "$ 90,000"
click at [845, 685] on button "Save" at bounding box center [785, 682] width 458 height 32
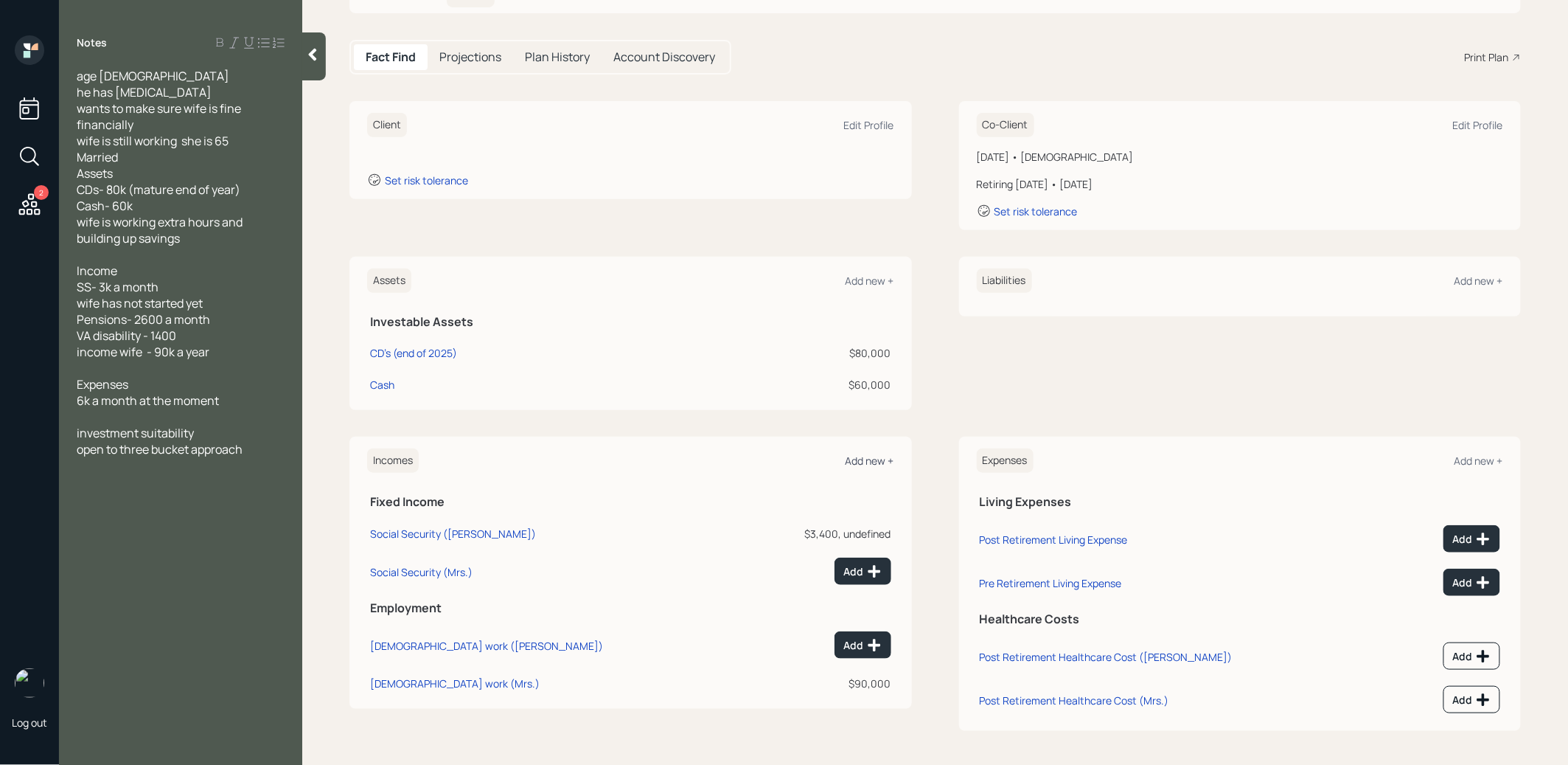
click at [871, 457] on div "Add new +" at bounding box center [869, 461] width 49 height 14
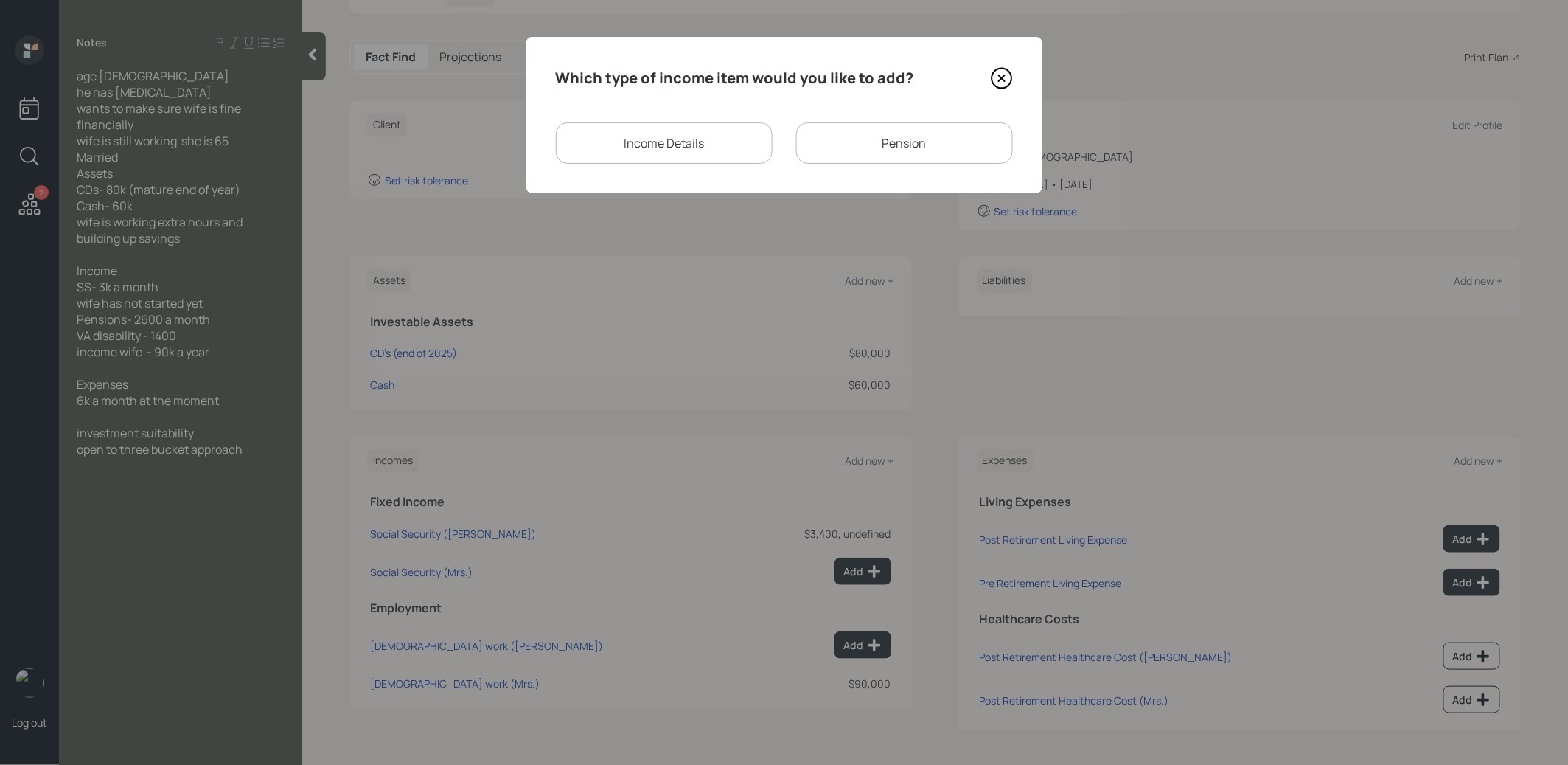
click at [937, 145] on div "Pension" at bounding box center [905, 143] width 216 height 41
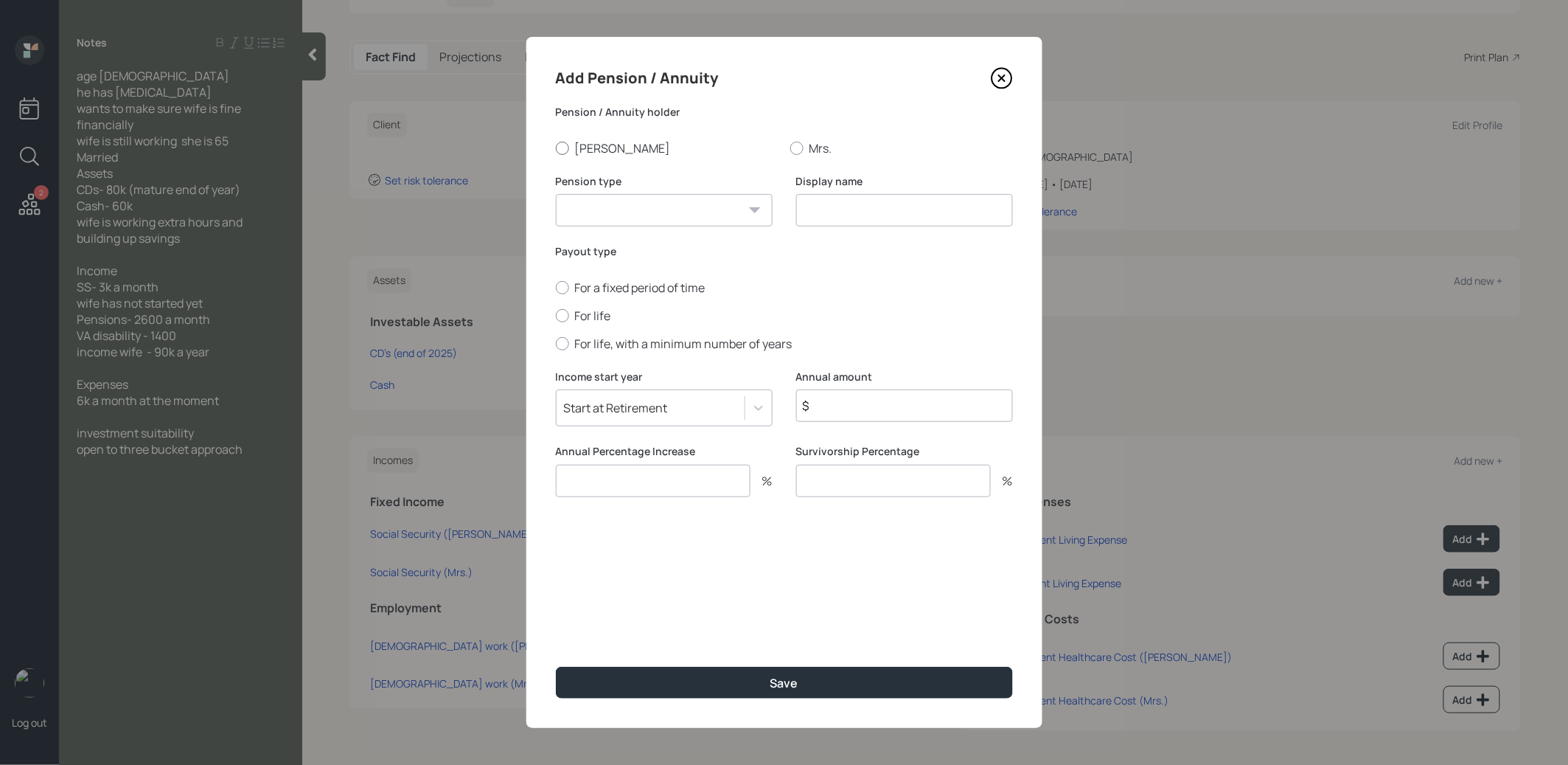
click at [558, 146] on div at bounding box center [563, 148] width 13 height 13
click at [556, 147] on input "Laurence" at bounding box center [555, 147] width 1 height 1
radio input "true"
click at [587, 207] on select "Pension Annuity" at bounding box center [664, 211] width 216 height 33
select select "pension"
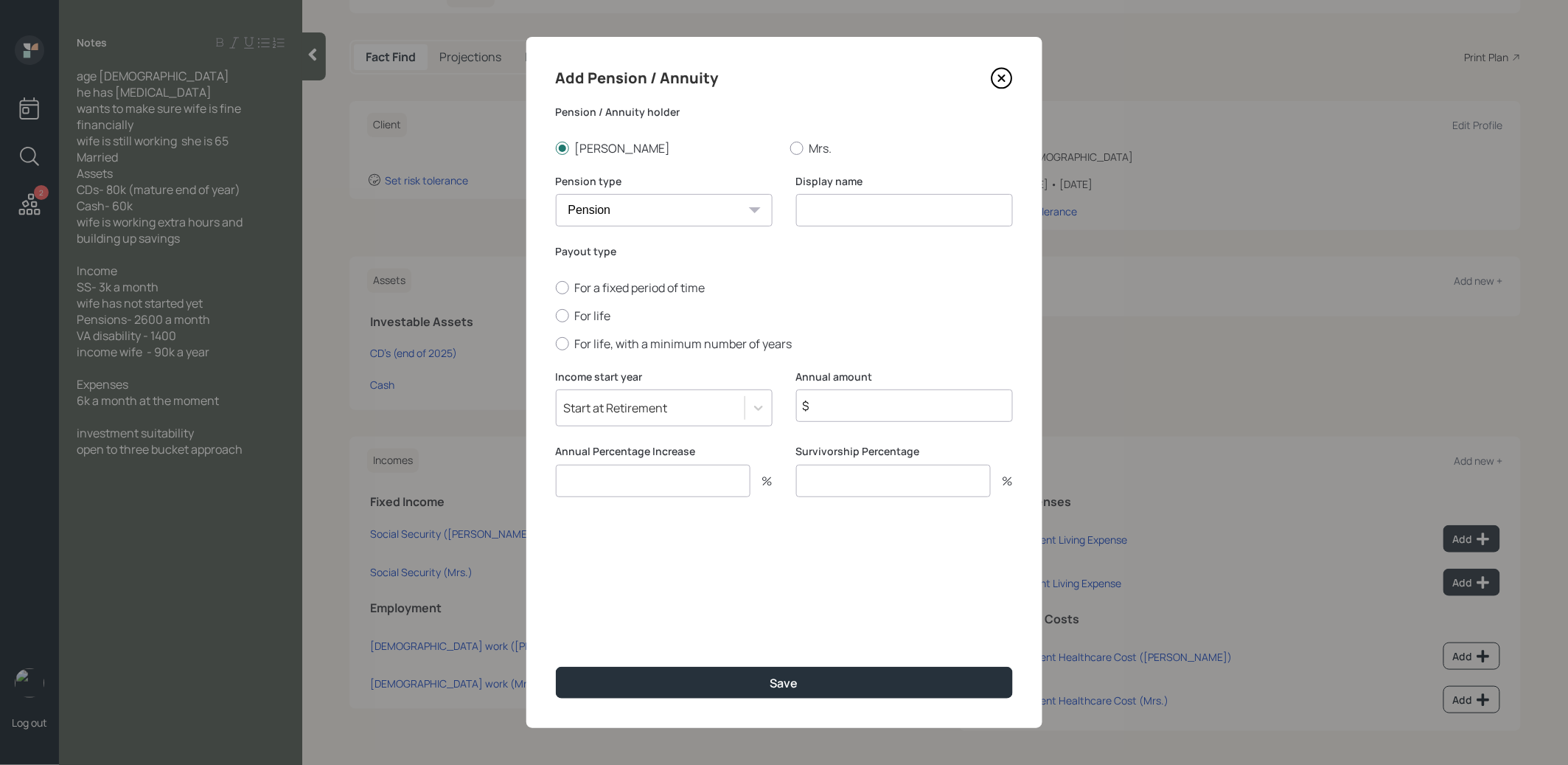
click at [556, 194] on select "Pension Annuity" at bounding box center [664, 211] width 216 height 33
click at [820, 213] on input at bounding box center [905, 211] width 216 height 33
type input "Pension"
click at [562, 313] on div at bounding box center [563, 316] width 13 height 13
click at [556, 315] on input "For life" at bounding box center [555, 315] width 1 height 1
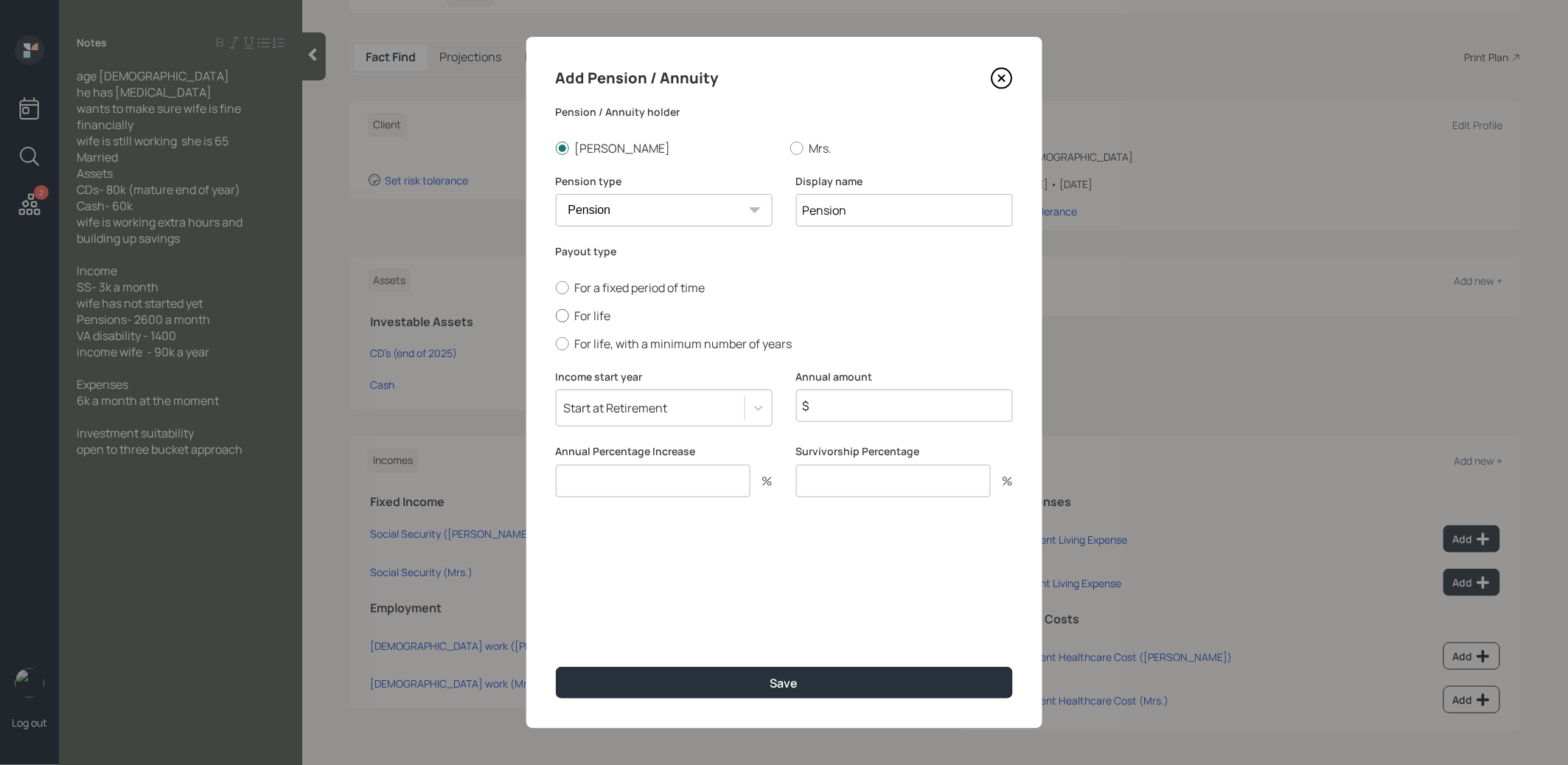
radio input "true"
click at [844, 409] on input "$" at bounding box center [905, 406] width 216 height 33
type input "$ 31,200"
click at [661, 484] on input "number" at bounding box center [653, 481] width 194 height 33
type input "0"
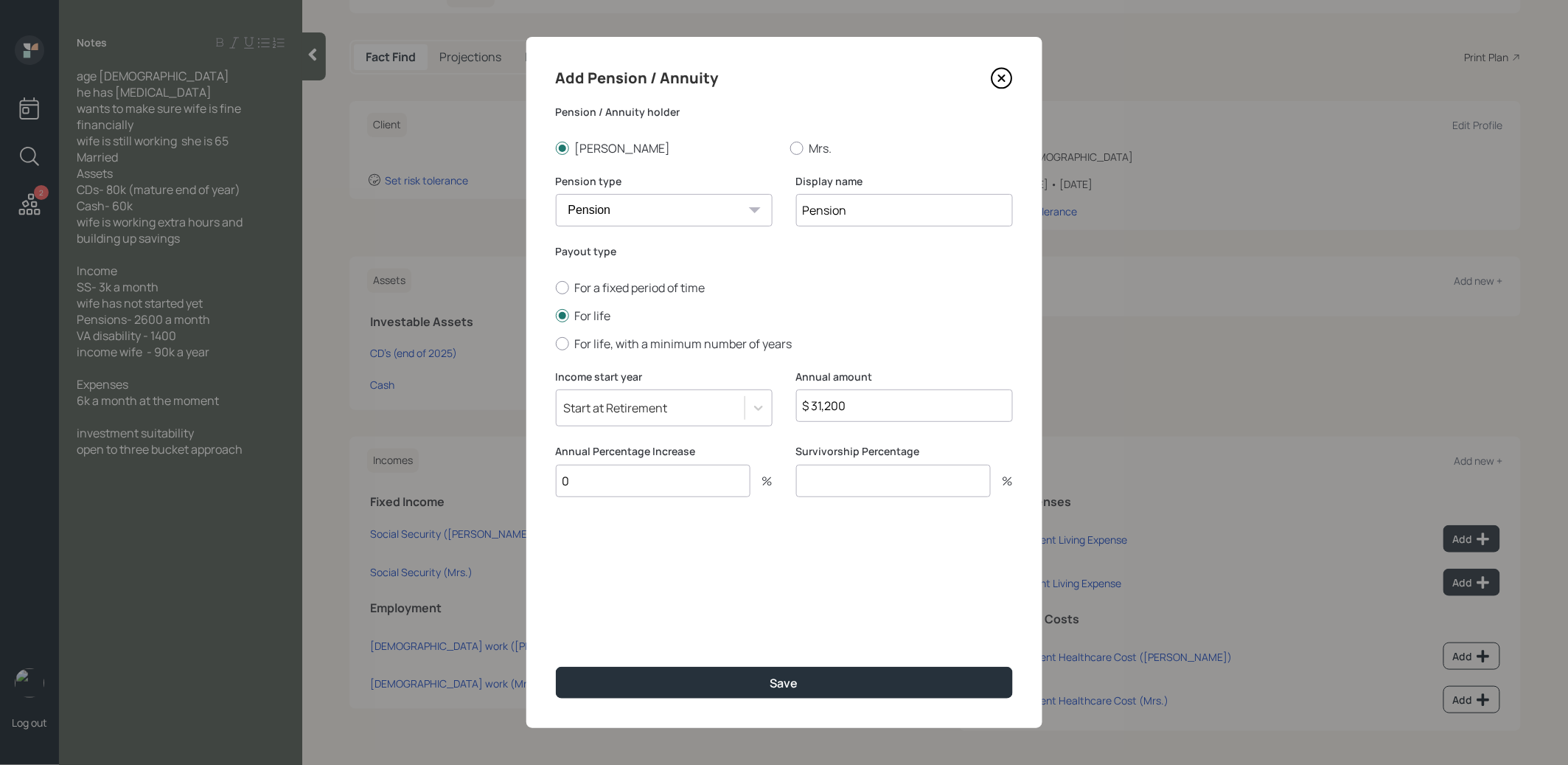
click at [828, 476] on input "number" at bounding box center [893, 481] width 194 height 33
type input "0"
click at [717, 676] on button "Save" at bounding box center [785, 682] width 458 height 32
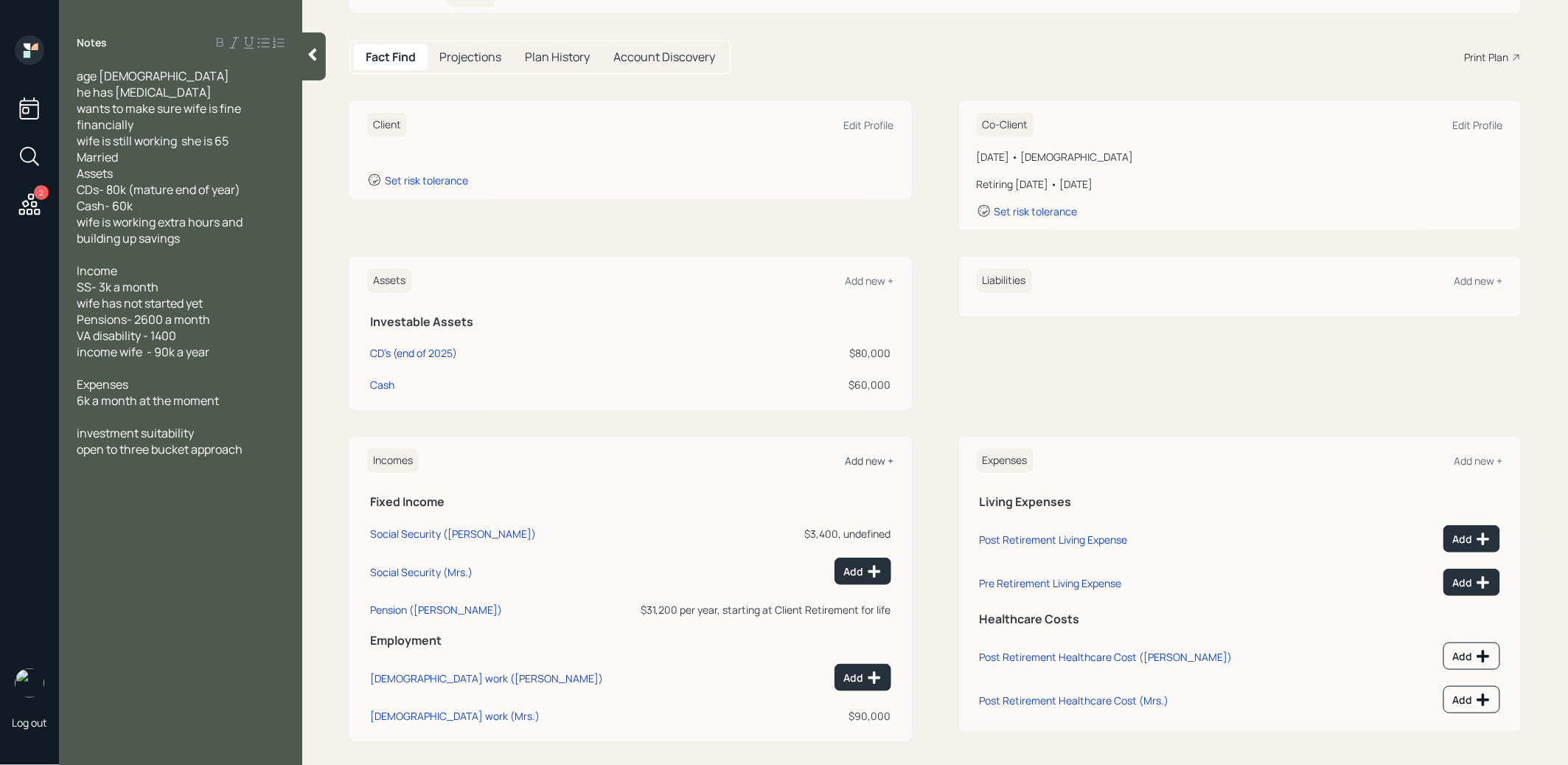
click at [873, 458] on div "Add new +" at bounding box center [869, 461] width 49 height 14
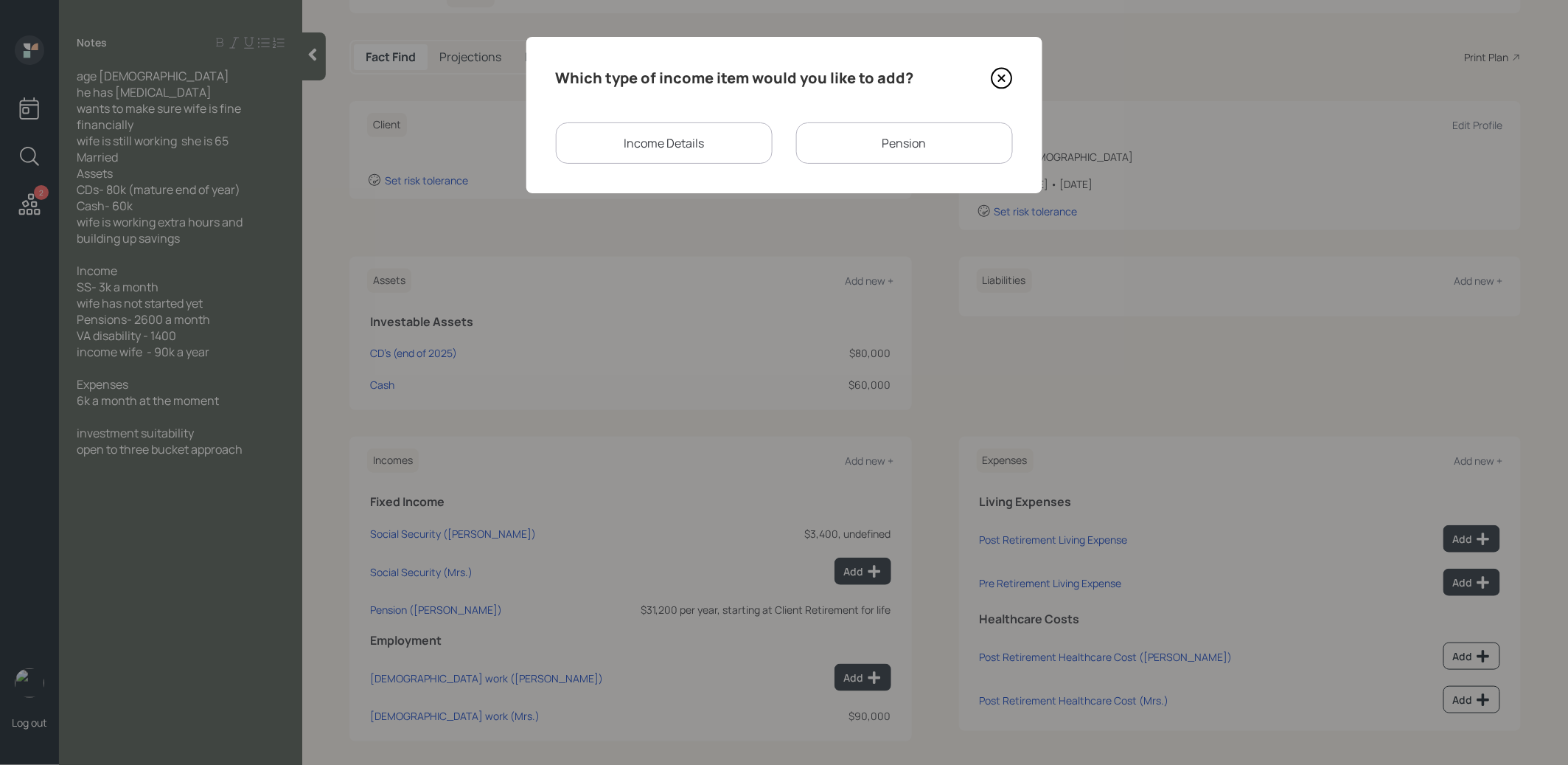
click at [671, 143] on div "Income Details" at bounding box center [664, 143] width 216 height 41
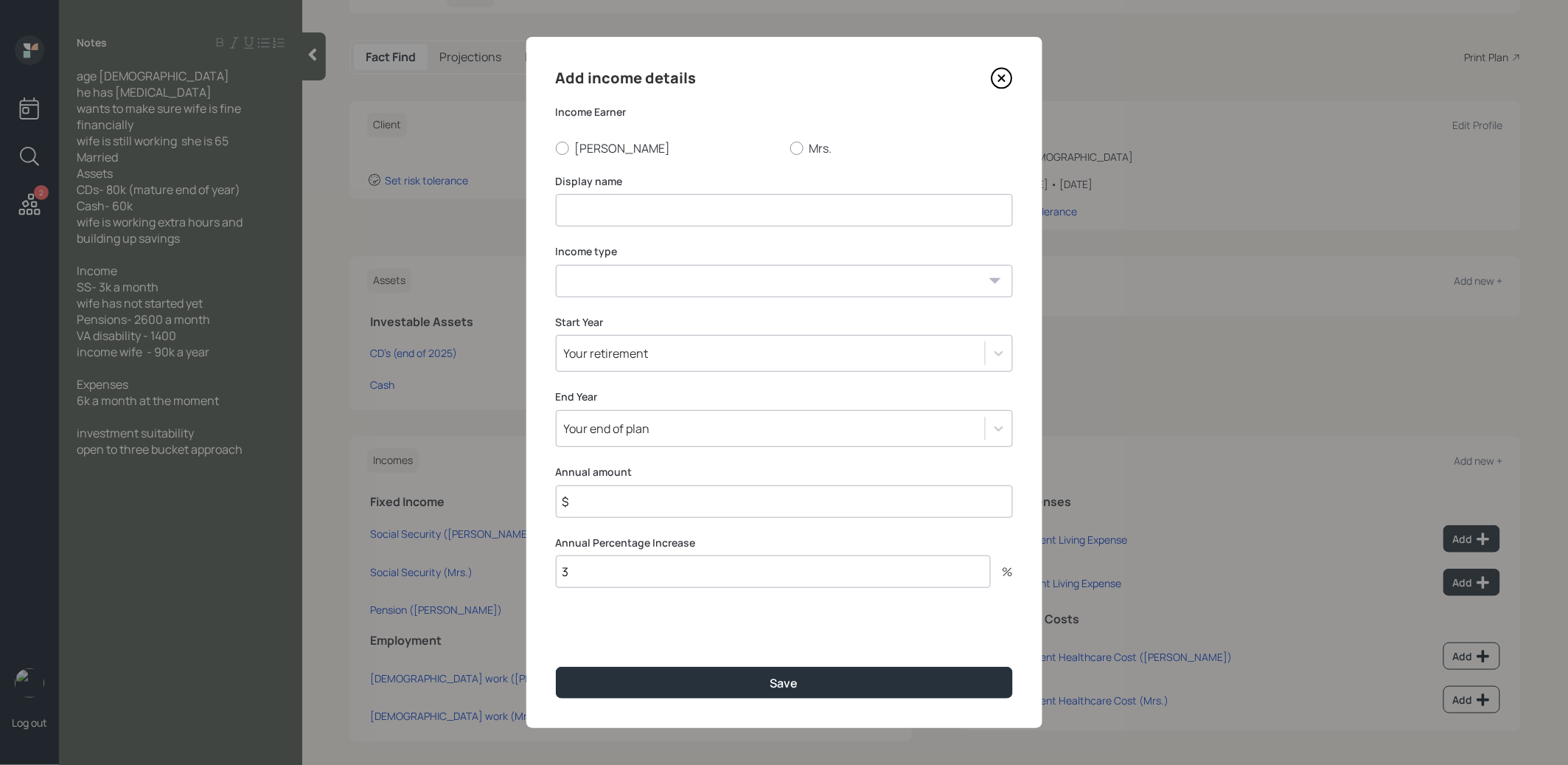
click at [594, 209] on input at bounding box center [785, 211] width 458 height 33
type input "VA Disability"
click at [563, 146] on div at bounding box center [563, 148] width 13 height 13
click at [556, 147] on input "Laurence" at bounding box center [555, 147] width 1 height 1
radio input "true"
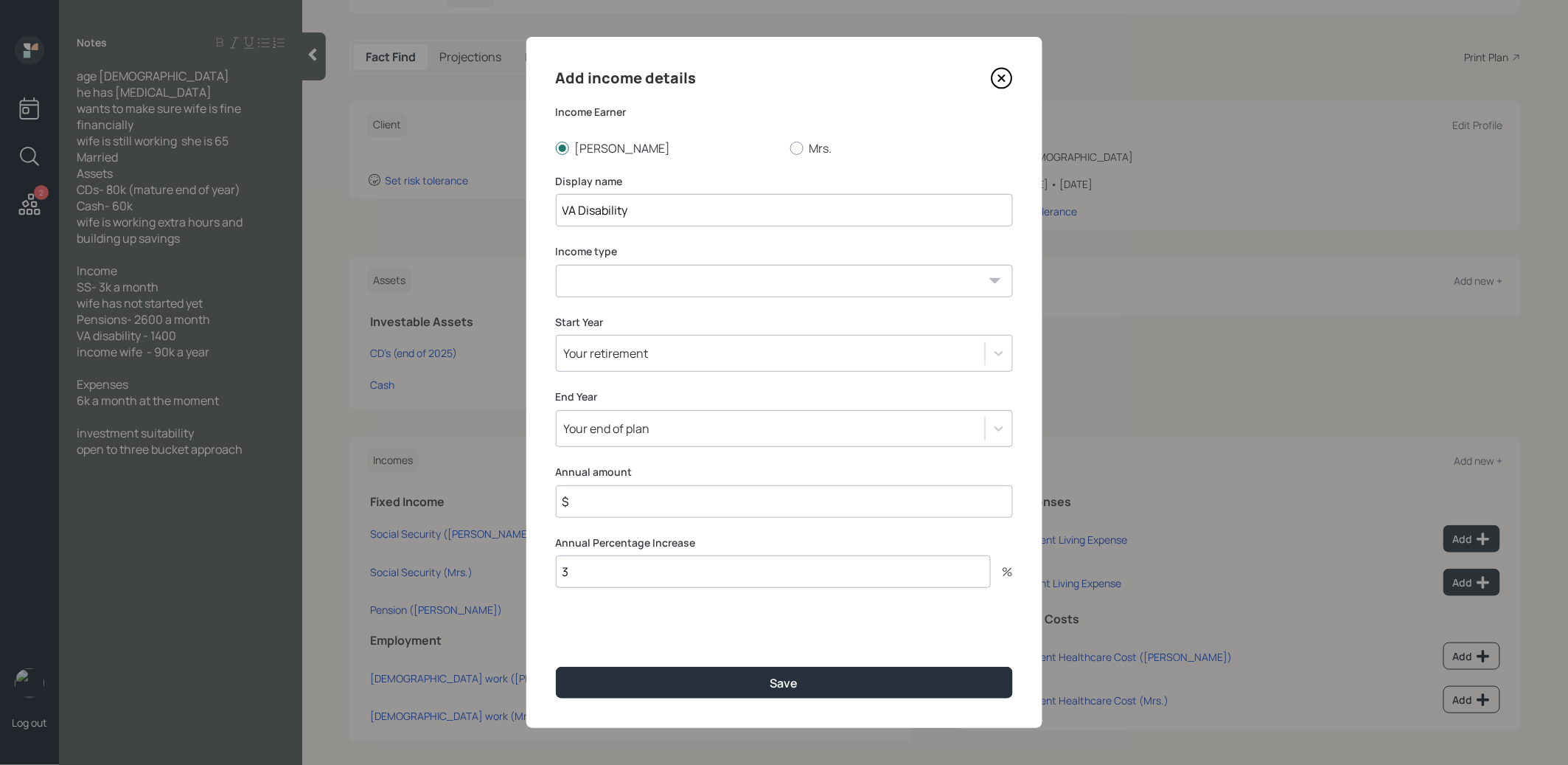
click at [581, 282] on select "Full-time work Part-time work Self employment Other" at bounding box center [785, 281] width 458 height 33
select select "other"
click at [556, 265] on select "Full-time work Part-time work Self employment Other" at bounding box center [785, 281] width 458 height 33
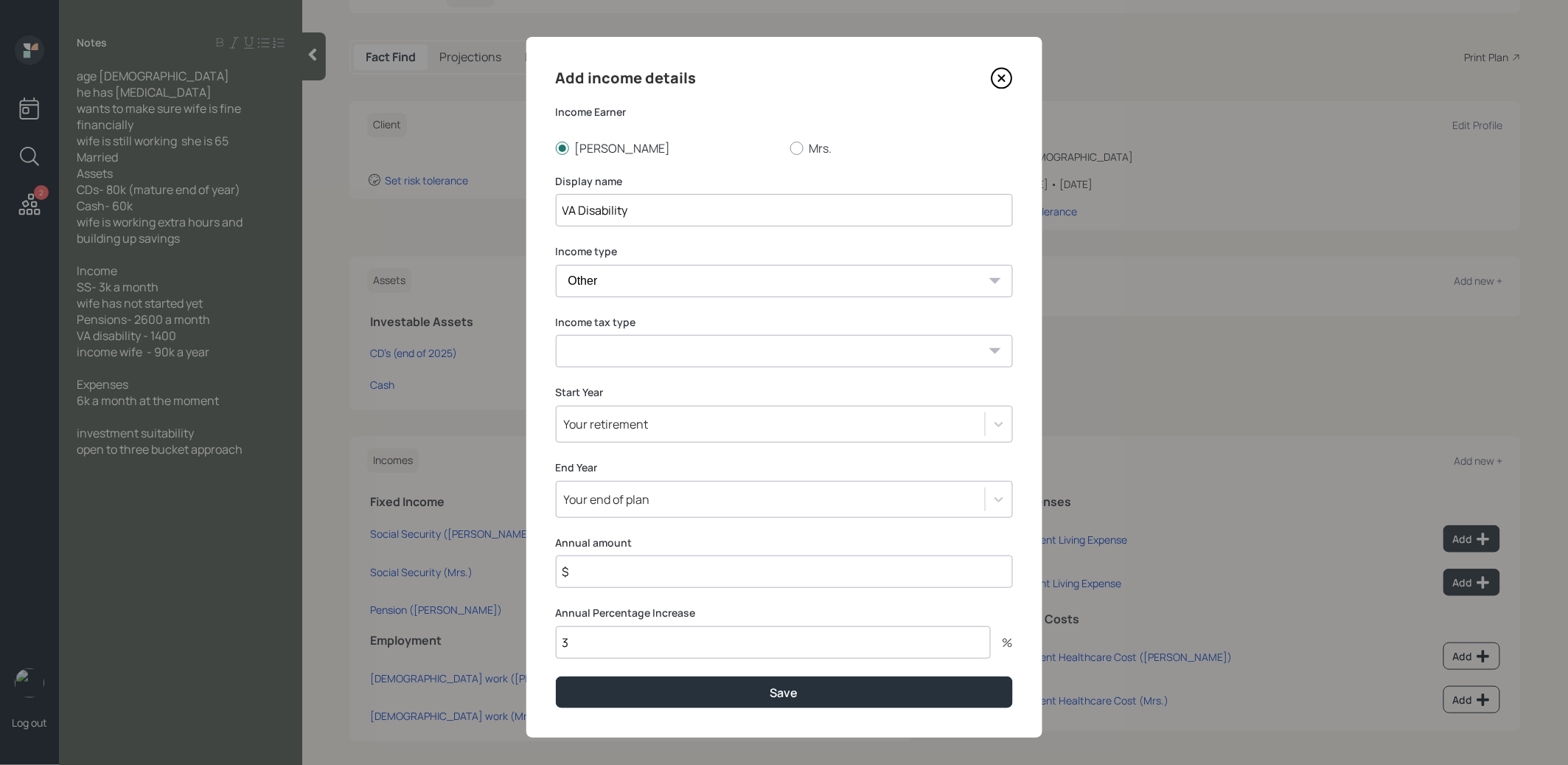
click at [668, 352] on select "Tax-free Earned Self Employment Alimony Royalties Pension / Annuity Interest Di…" at bounding box center [785, 351] width 458 height 33
select select "tax_free"
click at [556, 335] on select "Tax-free Earned Self Employment Alimony Royalties Pension / Annuity Interest Di…" at bounding box center [785, 351] width 458 height 33
click at [623, 427] on div "Your retirement" at bounding box center [606, 423] width 85 height 16
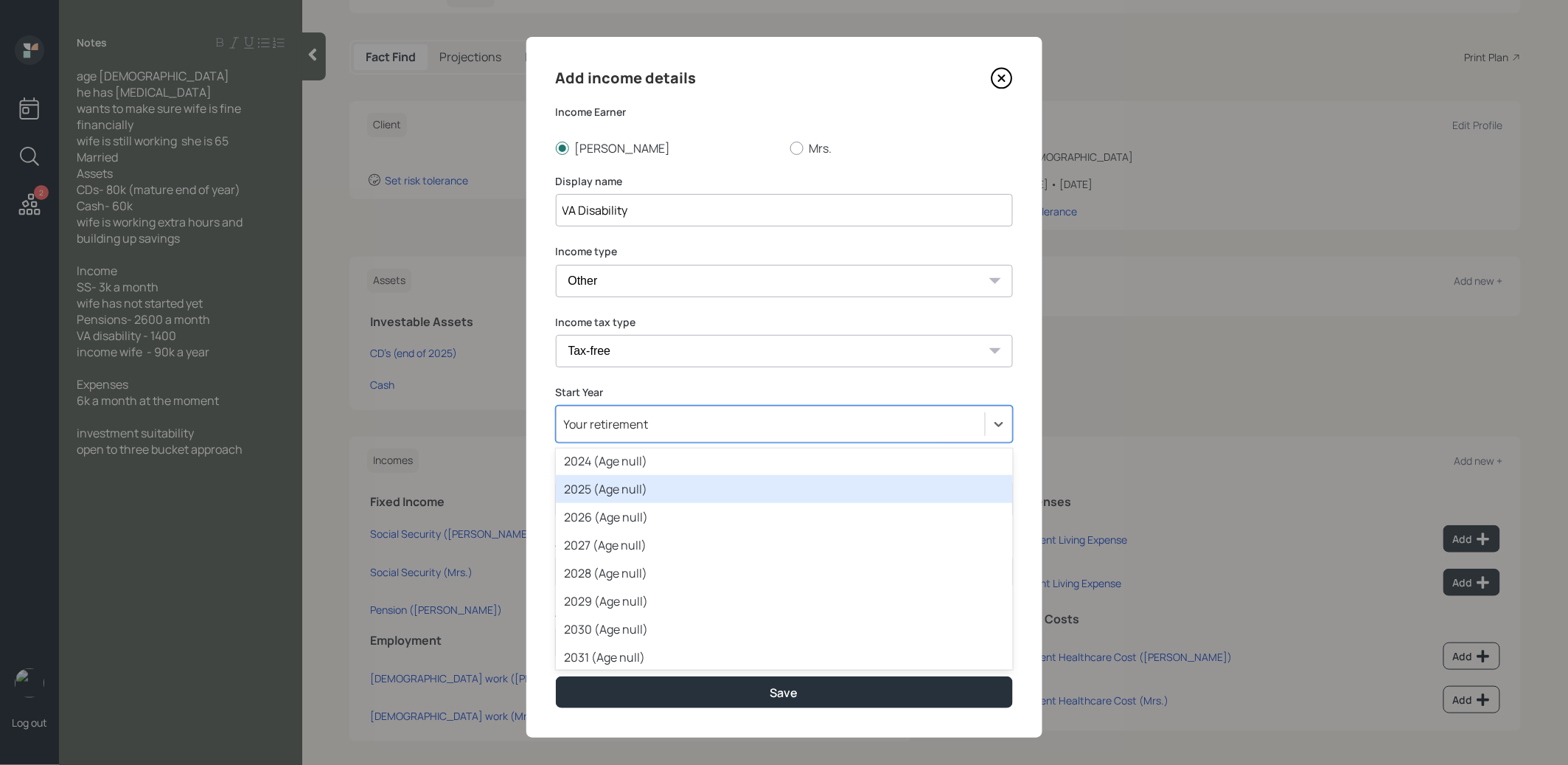
scroll to position [146, 0]
click at [601, 486] on div "2025 (Age null)" at bounding box center [785, 486] width 458 height 28
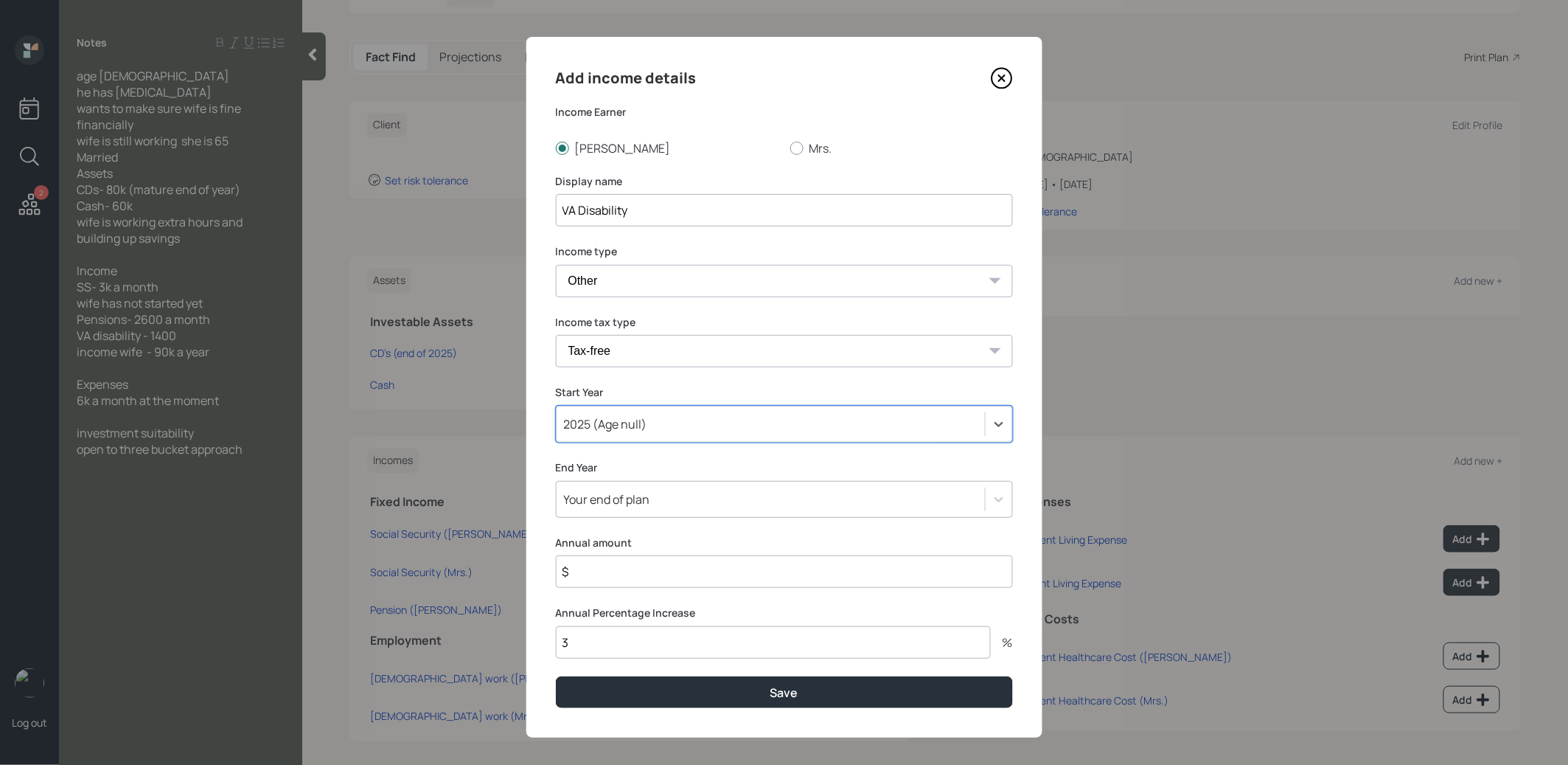
scroll to position [8, 0]
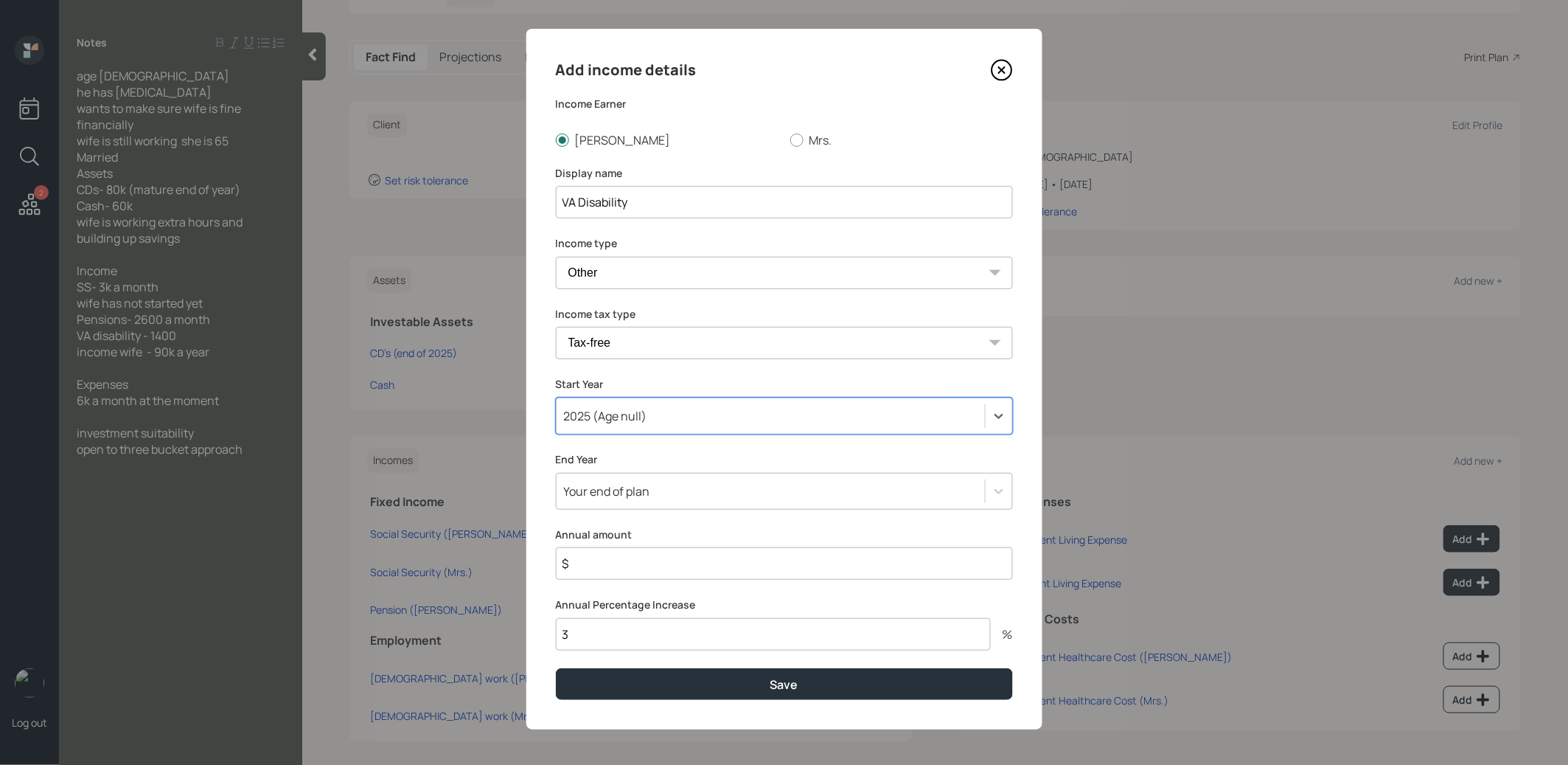
click at [604, 565] on input "$" at bounding box center [785, 564] width 458 height 33
type input "$ 16,800"
click at [624, 674] on button "Save" at bounding box center [785, 684] width 458 height 32
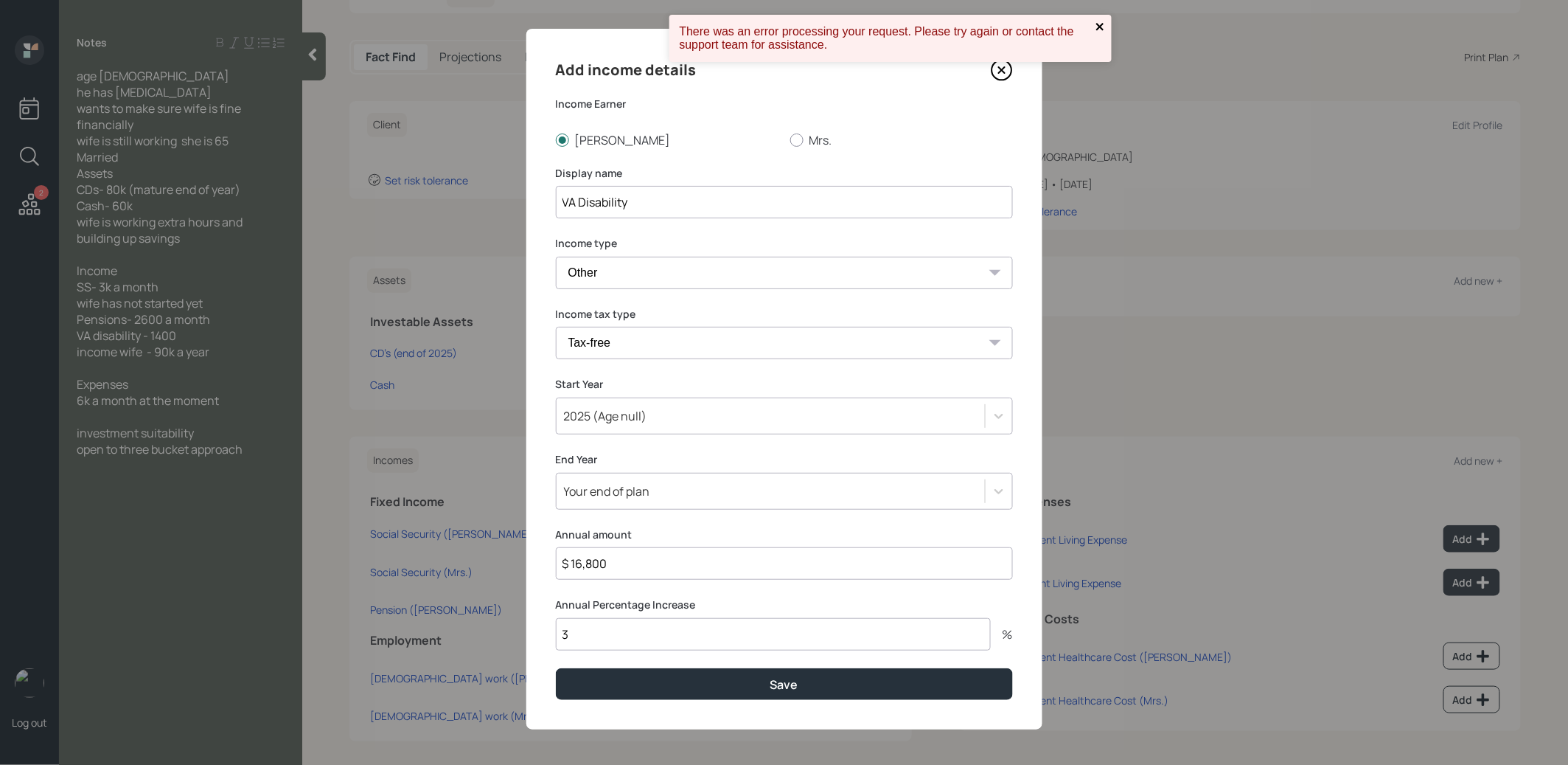
click at [1101, 22] on icon "close" at bounding box center [1101, 27] width 11 height 11
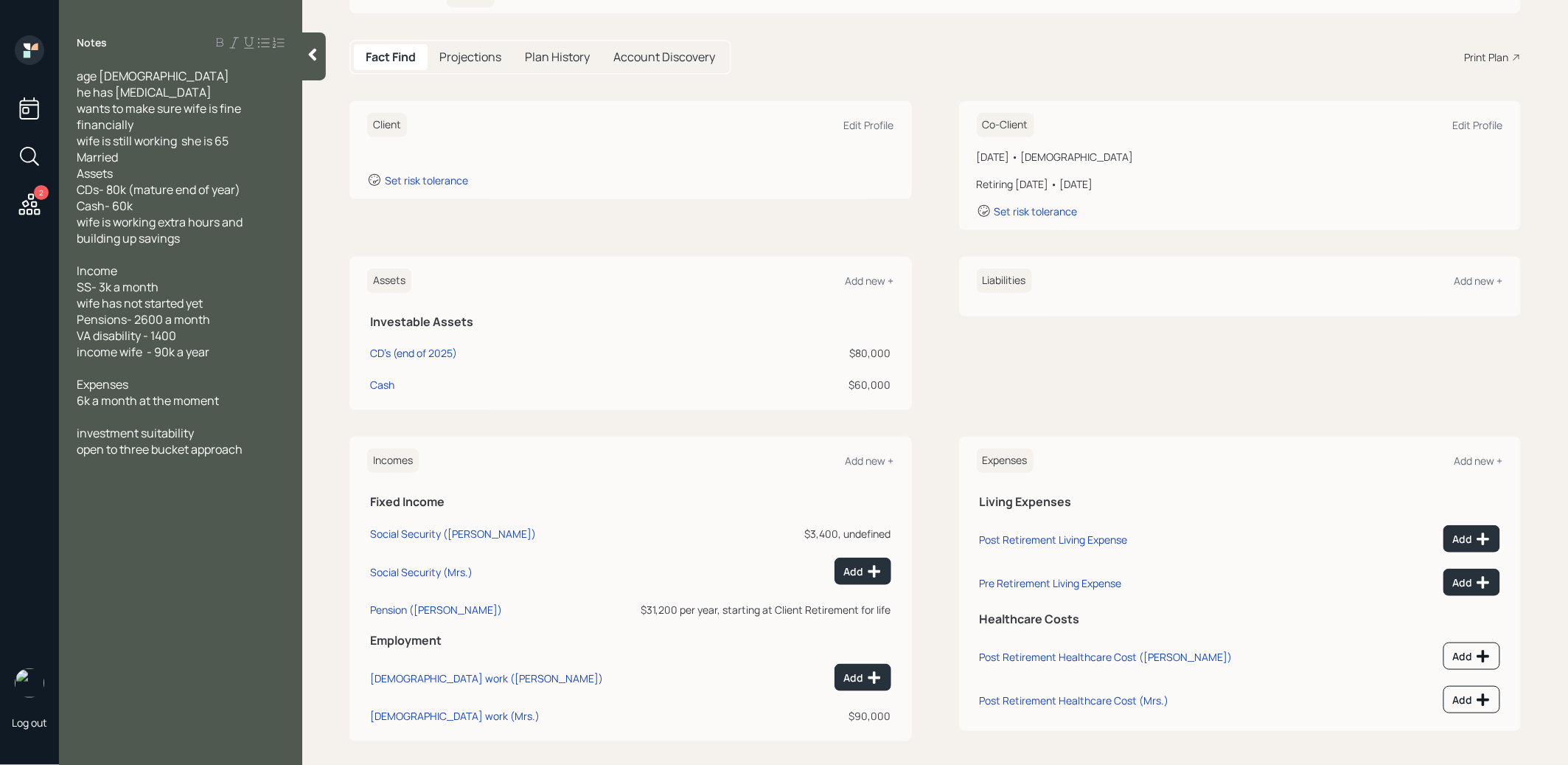
scroll to position [130, 0]
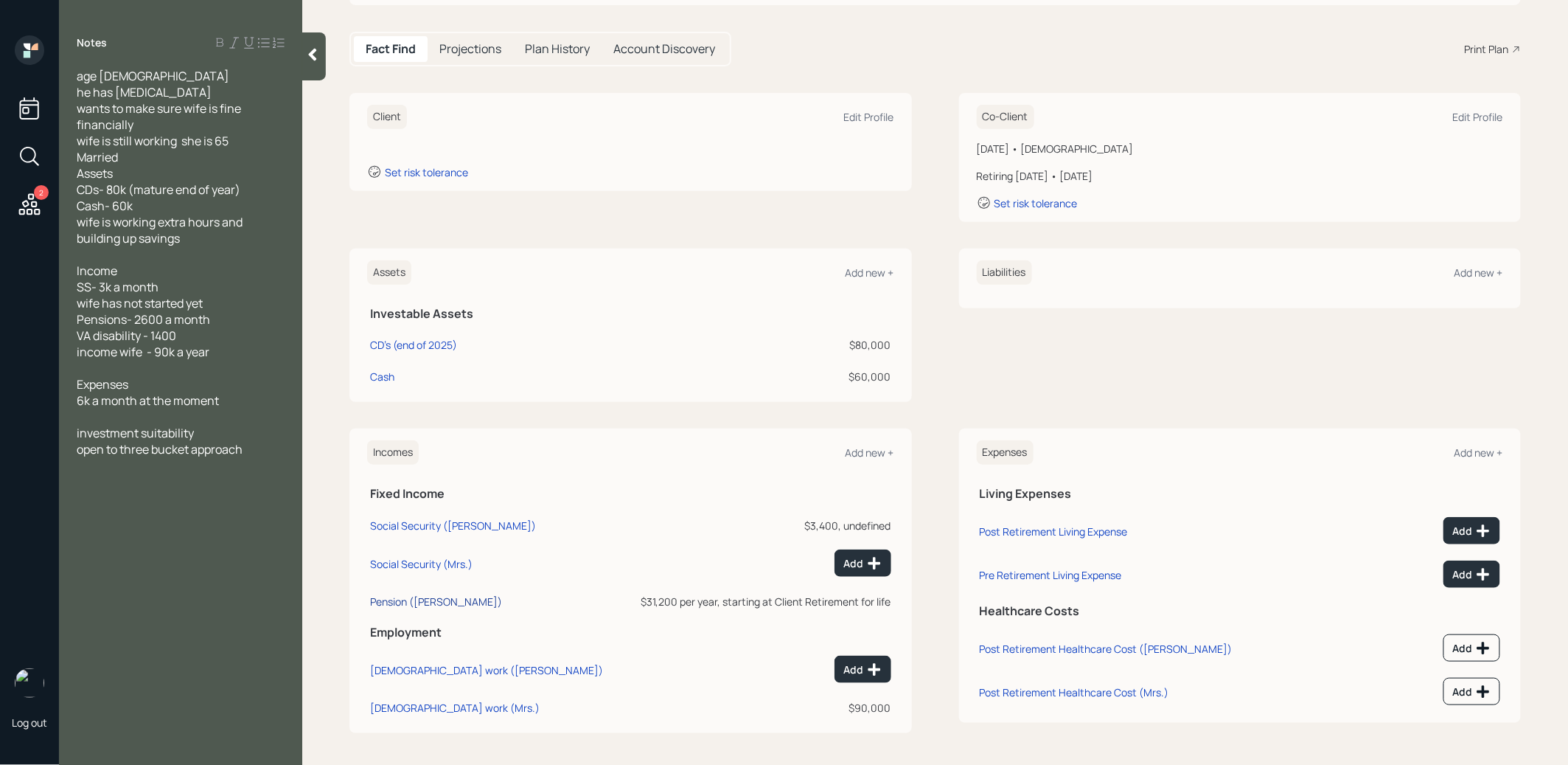
click at [400, 602] on div "Pension (Laurence)" at bounding box center [437, 601] width 132 height 14
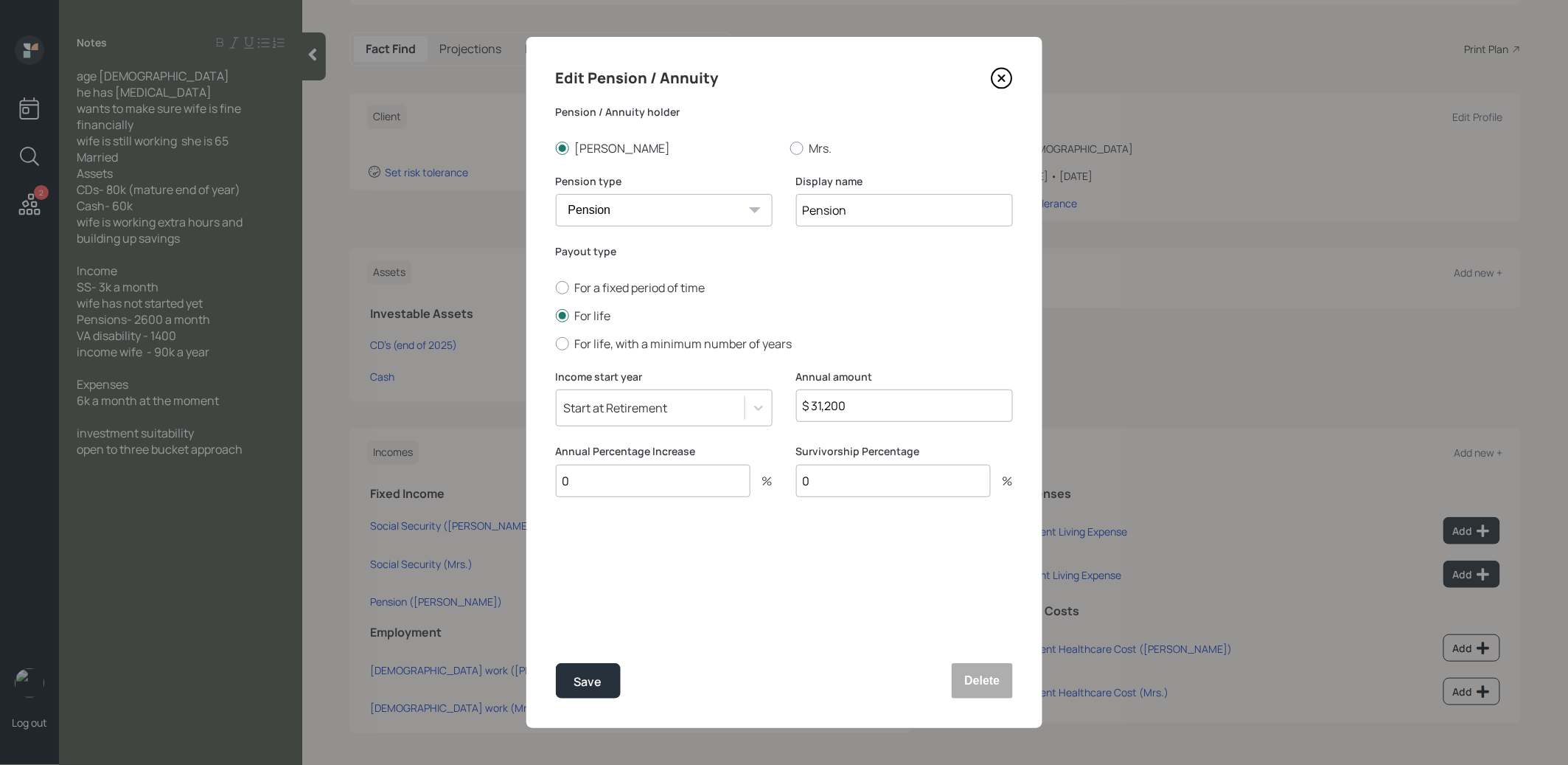
click at [626, 403] on div "Start at Retirement" at bounding box center [616, 407] width 104 height 16
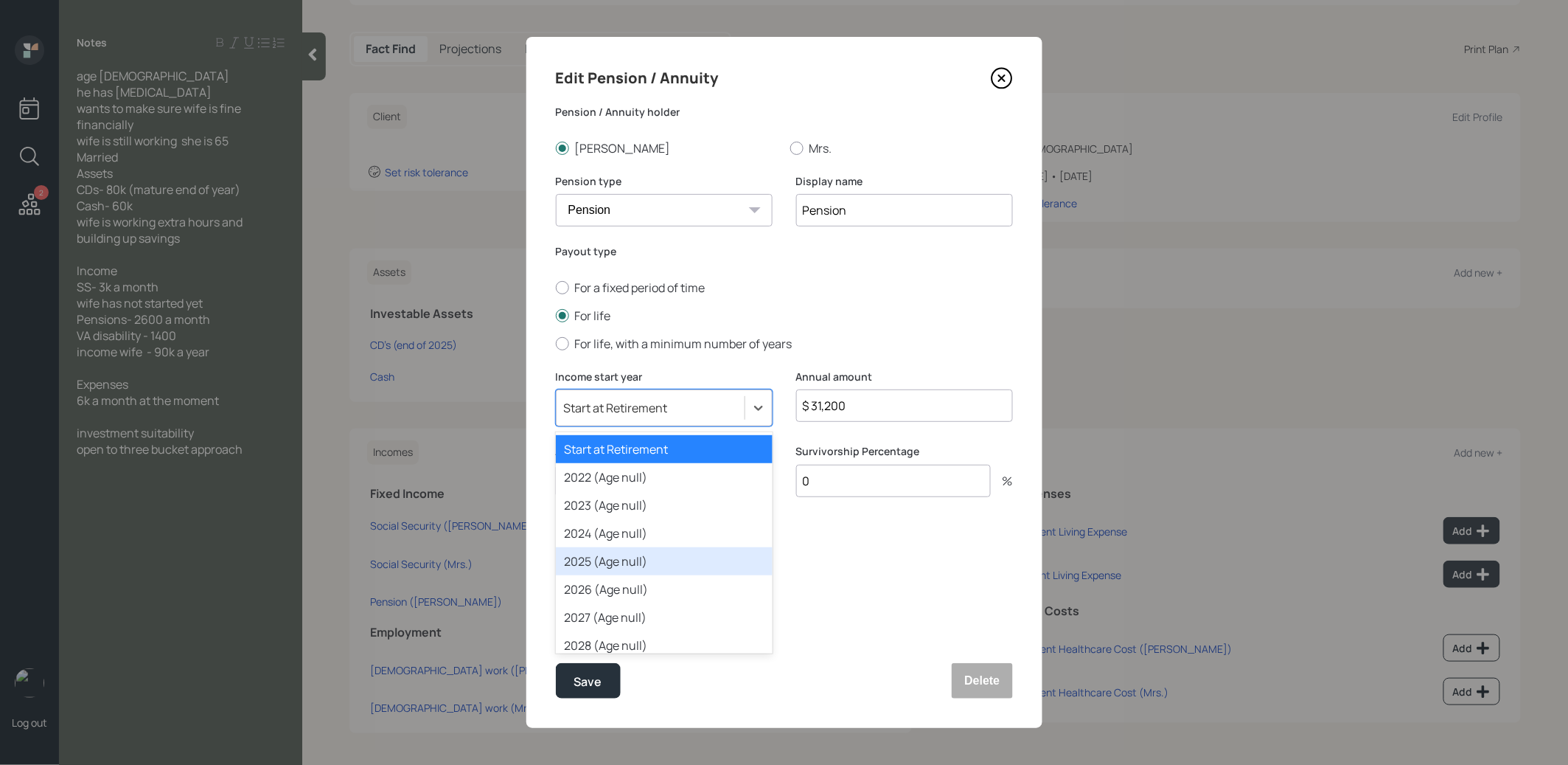
click at [608, 554] on div "2025 (Age null)" at bounding box center [664, 561] width 216 height 28
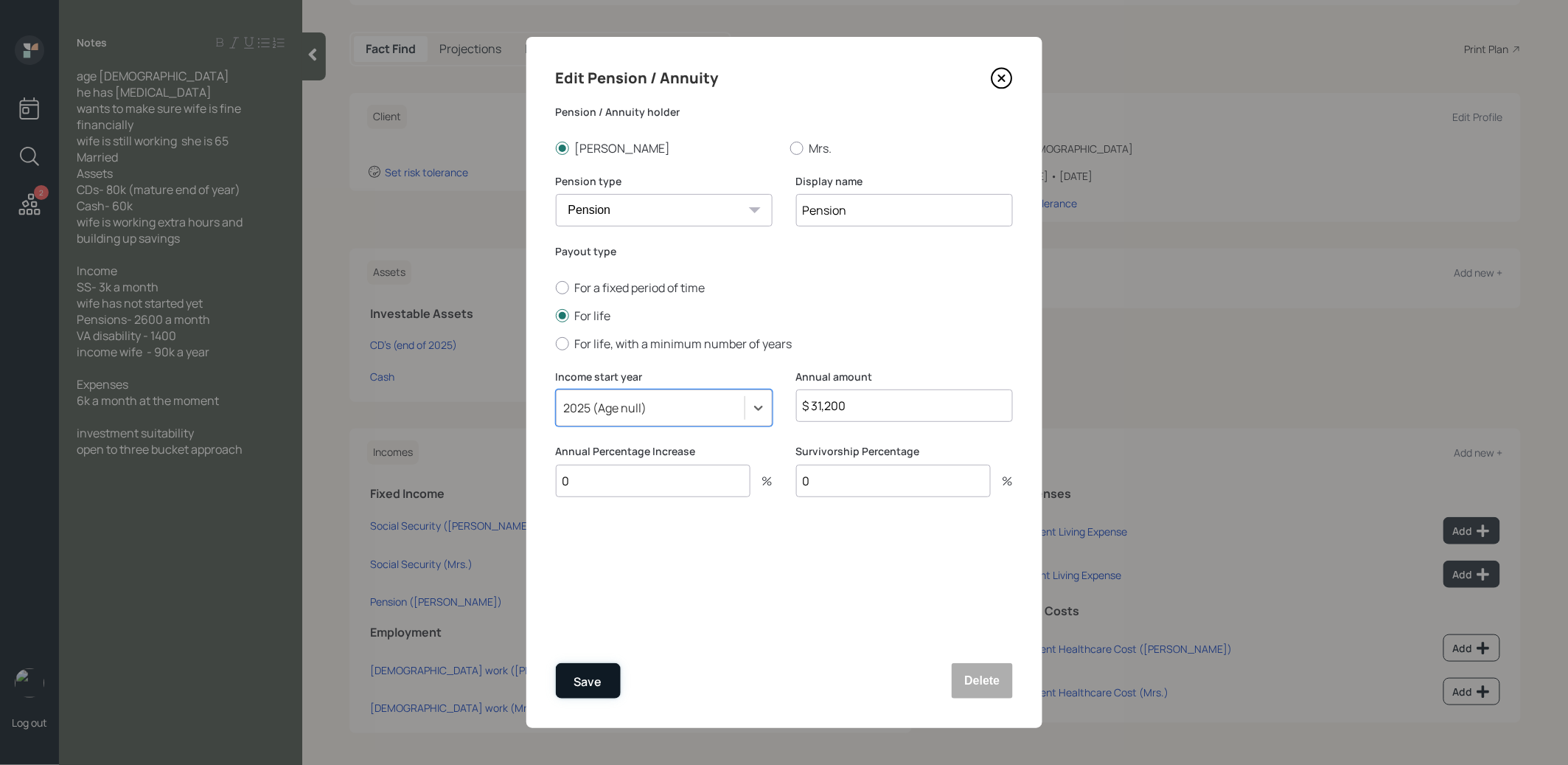
click at [584, 676] on div "Save" at bounding box center [588, 682] width 28 height 20
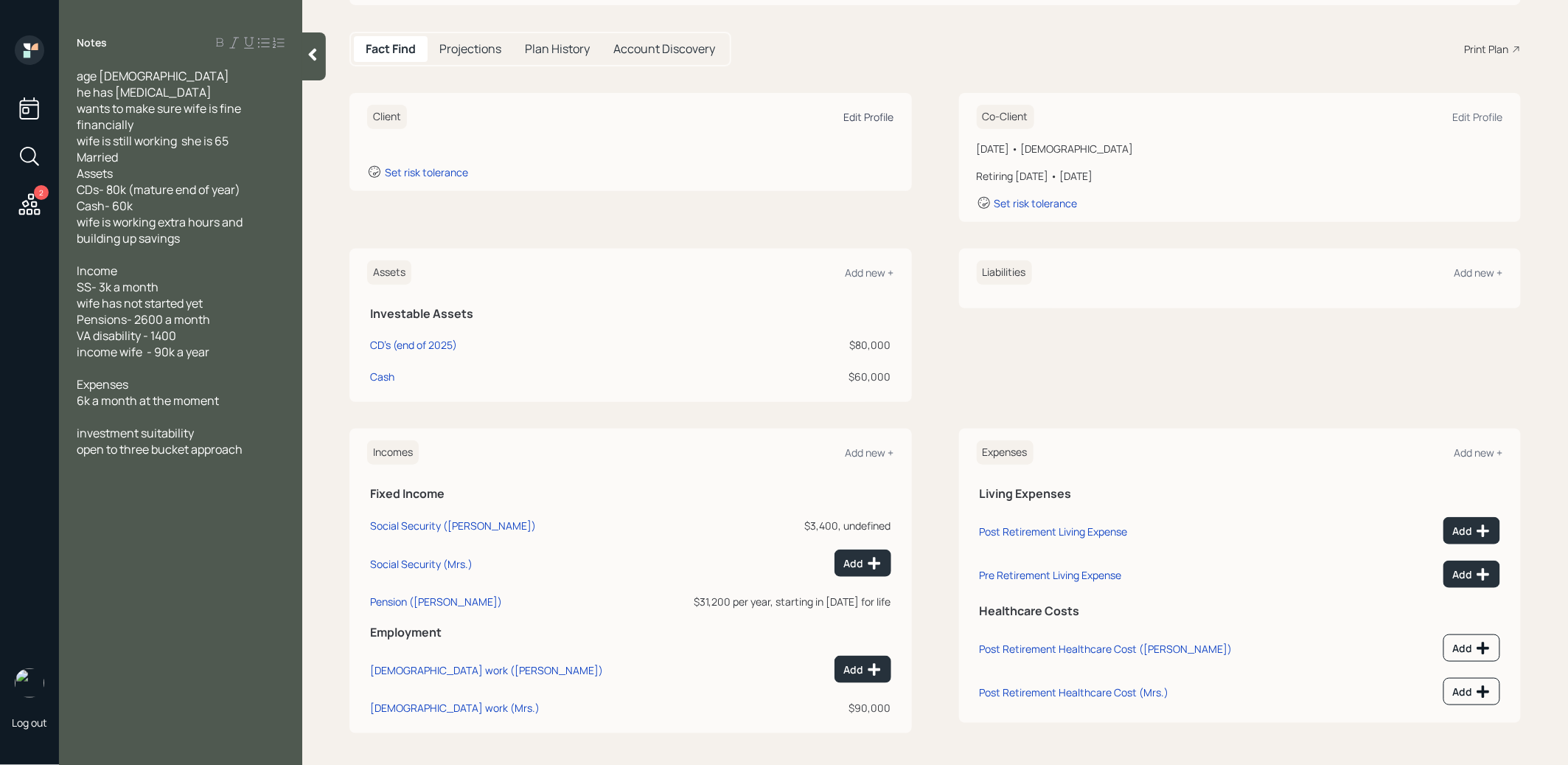
click at [869, 112] on div "Edit Profile" at bounding box center [869, 117] width 50 height 14
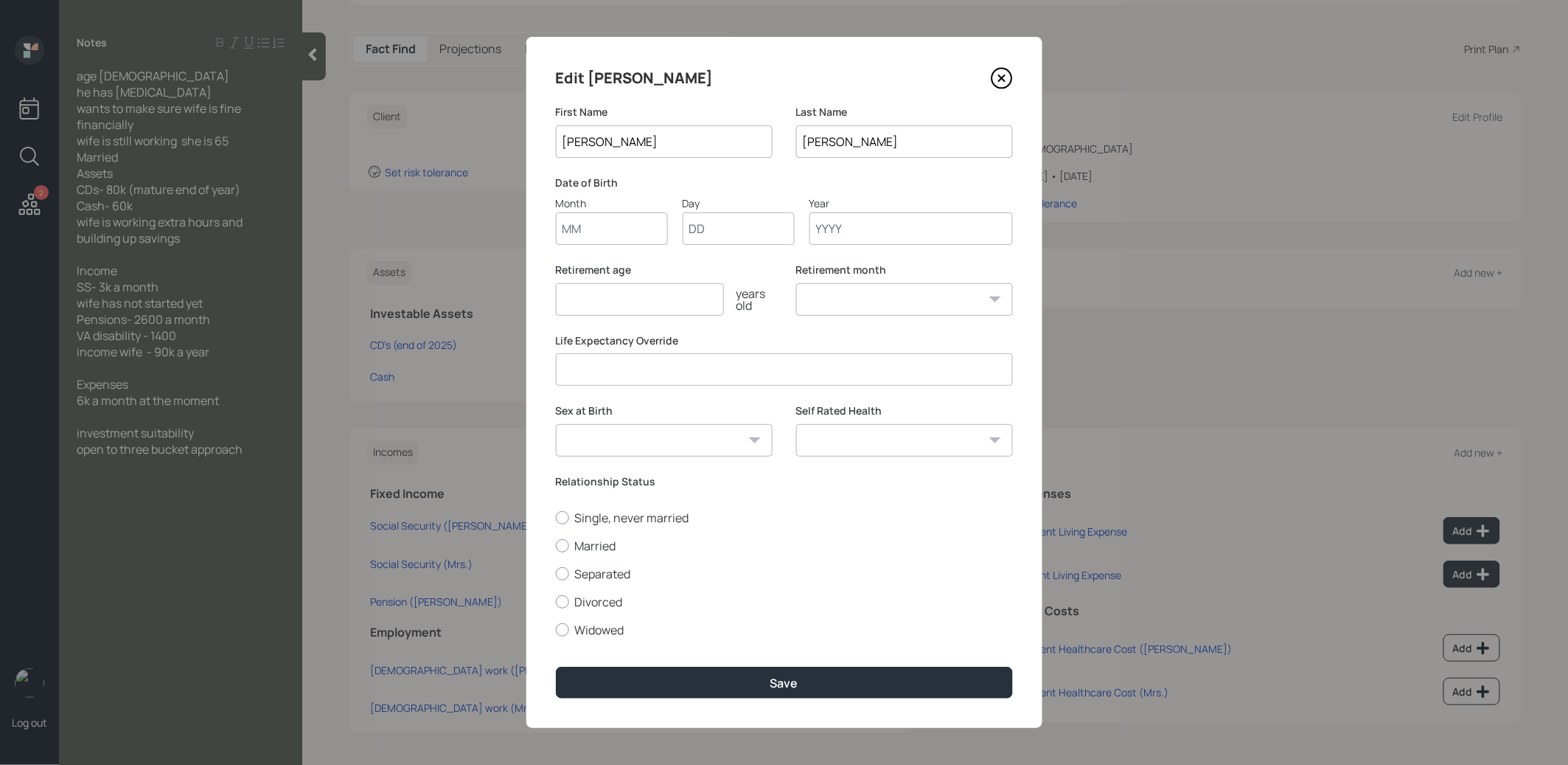
click at [603, 228] on input "Month" at bounding box center [612, 229] width 112 height 33
type input "01"
type input "1955"
select select "1"
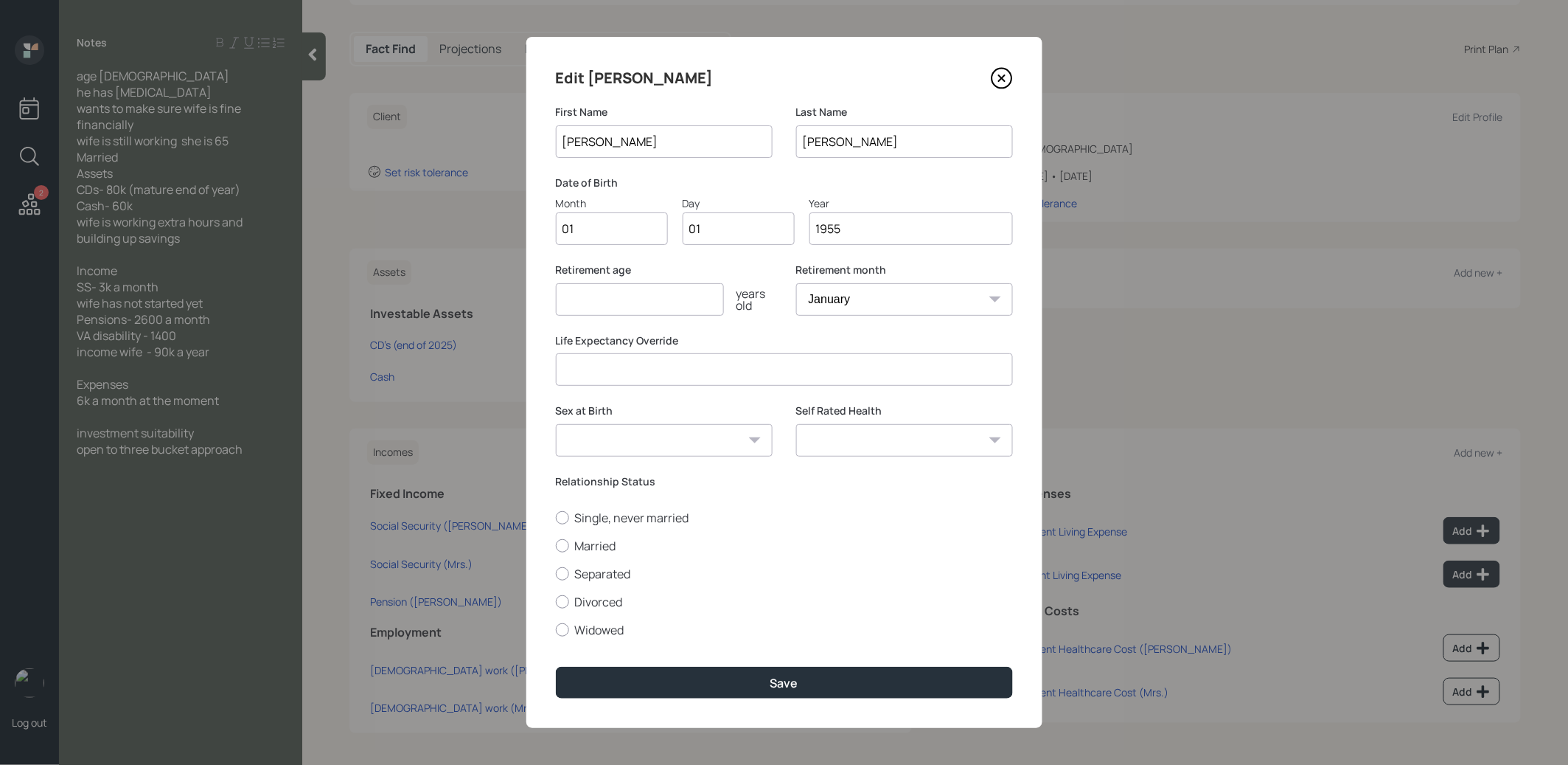
type input "1955"
click at [598, 306] on input "number" at bounding box center [640, 300] width 168 height 33
type input "67"
click at [565, 543] on div at bounding box center [563, 546] width 13 height 13
click at [556, 545] on input "Married" at bounding box center [555, 545] width 1 height 1
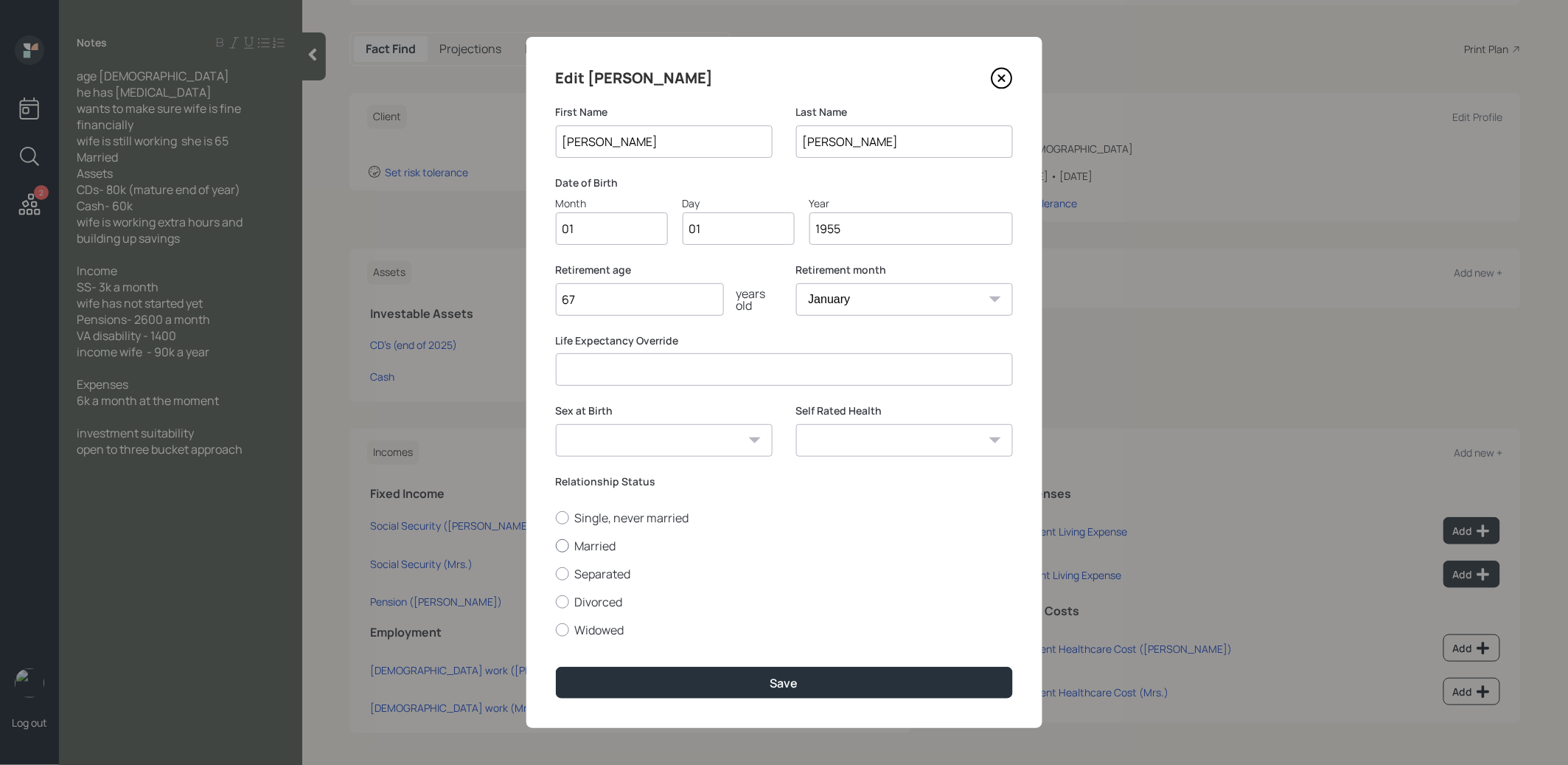
radio input "true"
click at [607, 676] on button "Save" at bounding box center [785, 682] width 458 height 32
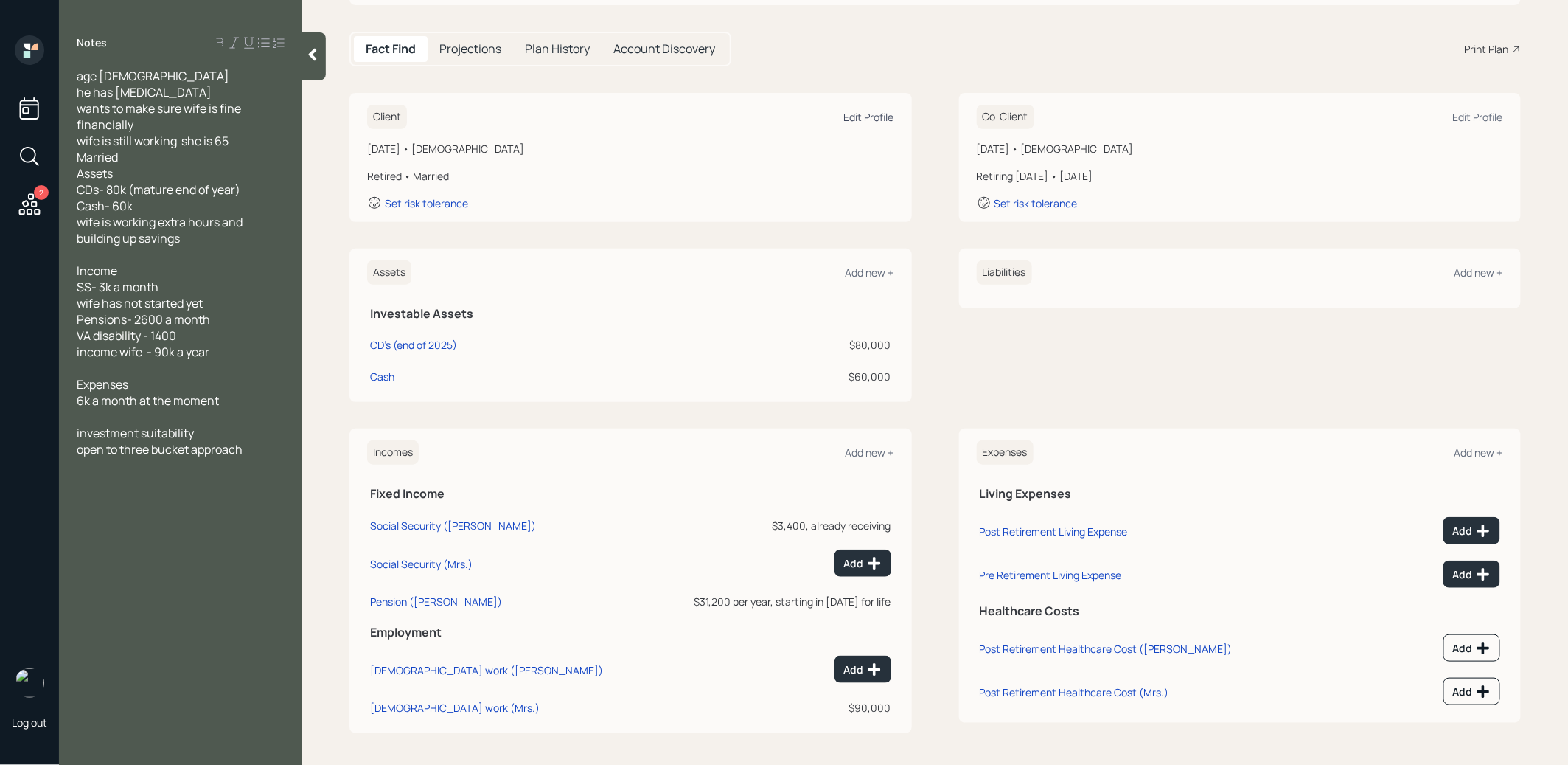
click at [876, 114] on div "Edit Profile" at bounding box center [869, 117] width 50 height 14
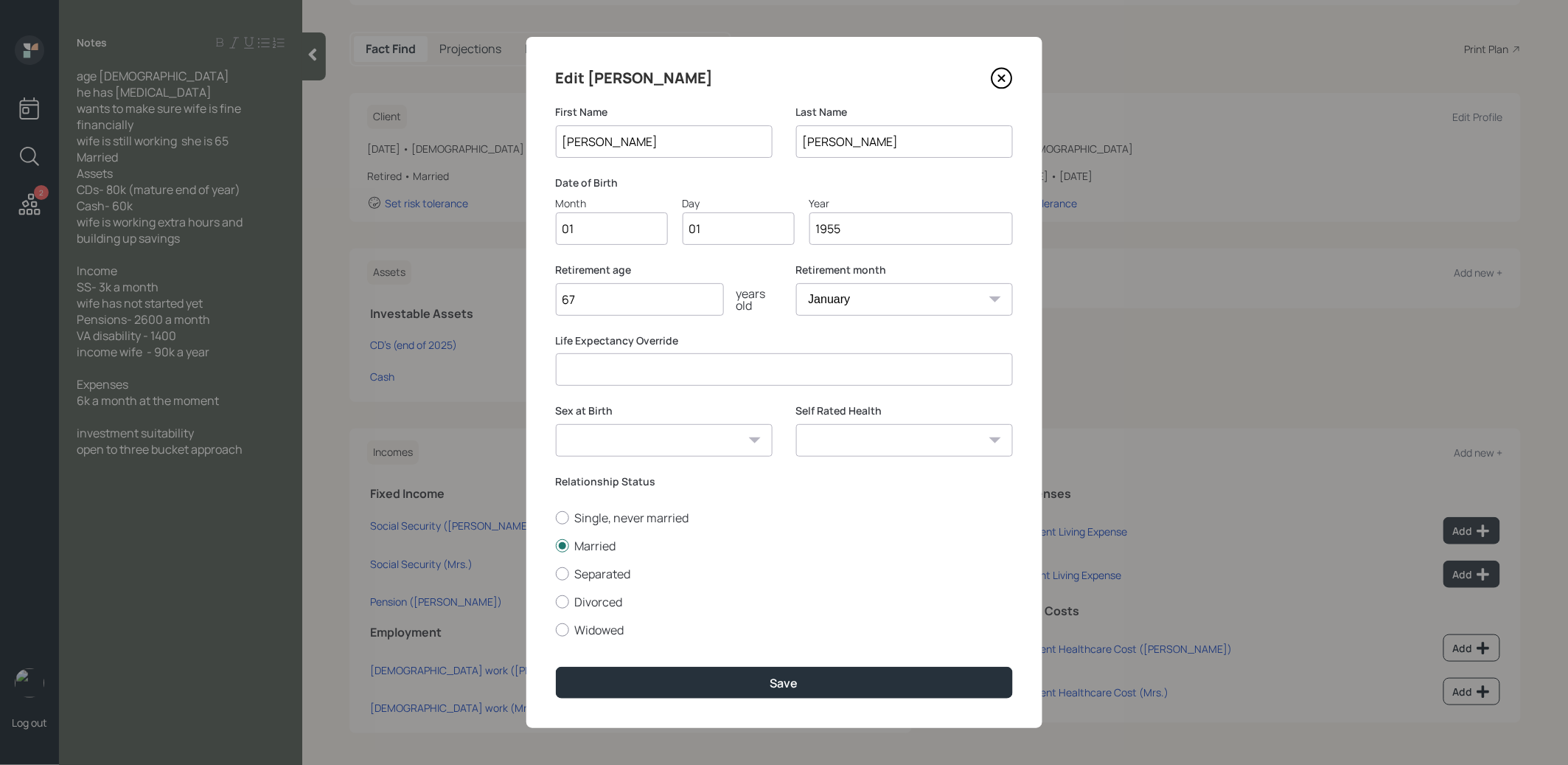
click at [851, 232] on input "1955" at bounding box center [911, 229] width 204 height 33
type input "1951"
click at [751, 672] on button "Save" at bounding box center [785, 682] width 458 height 32
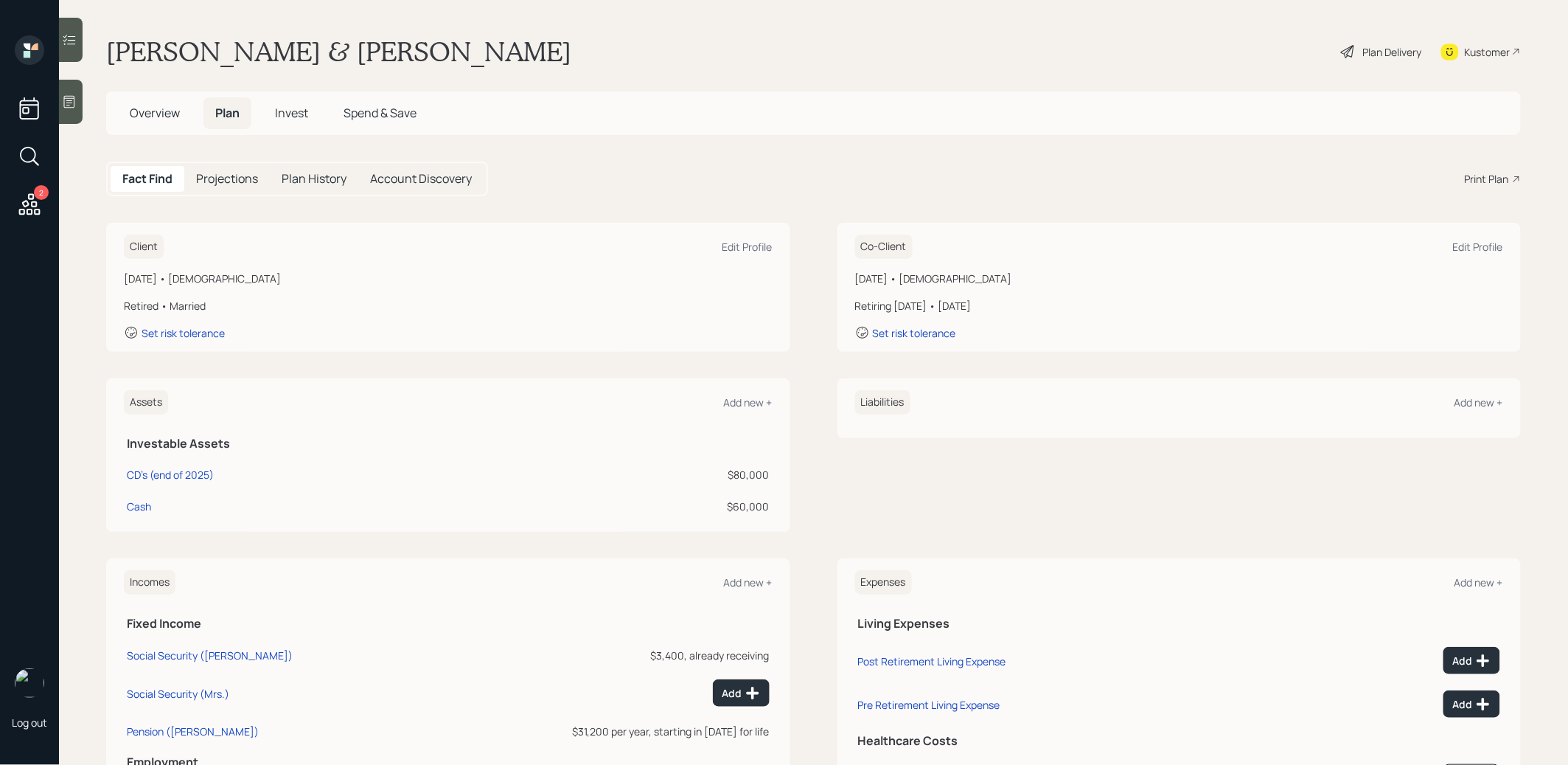
scroll to position [130, 0]
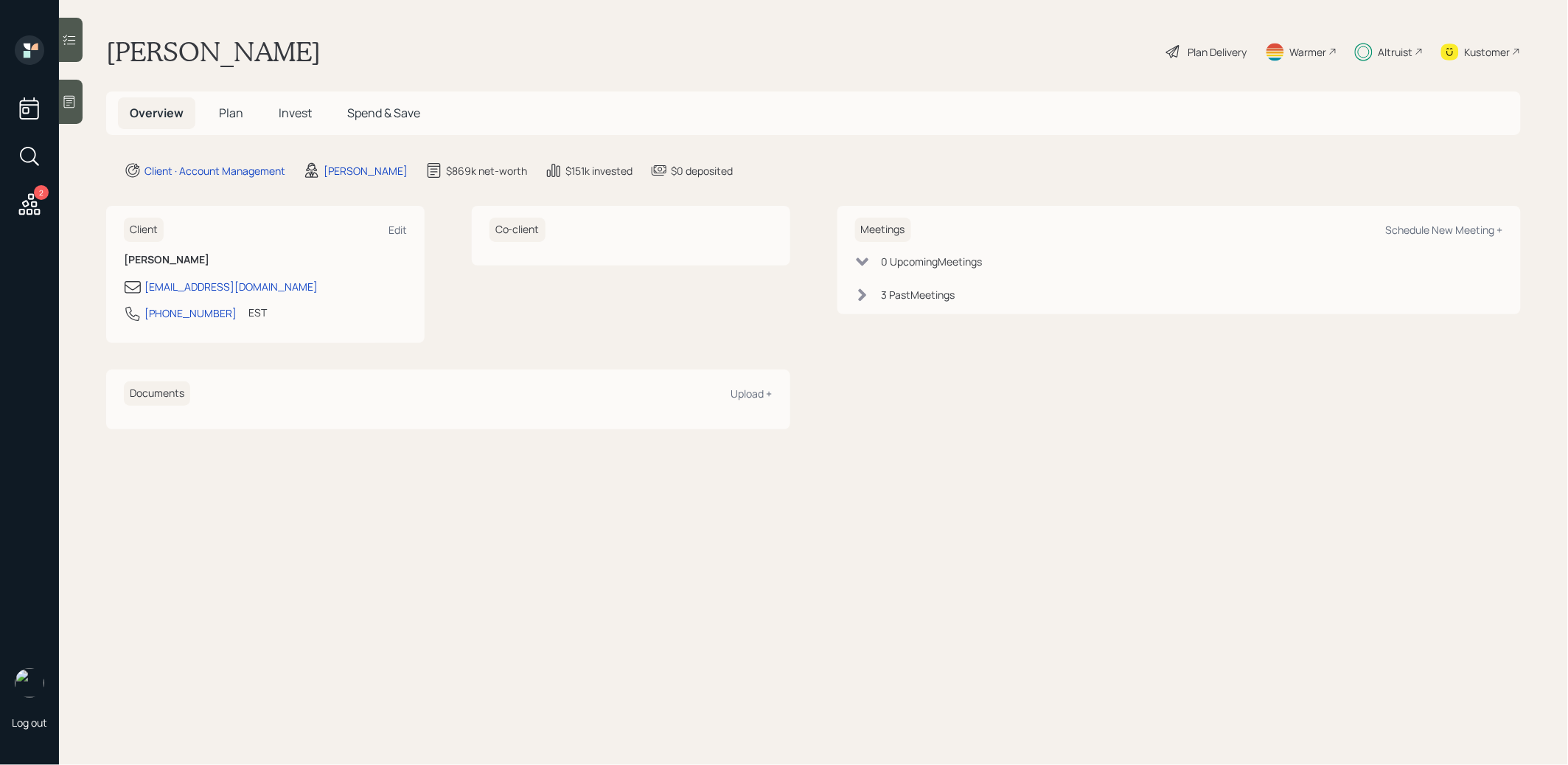
click at [297, 114] on span "Invest" at bounding box center [295, 112] width 34 height 16
